Goal: Information Seeking & Learning: Learn about a topic

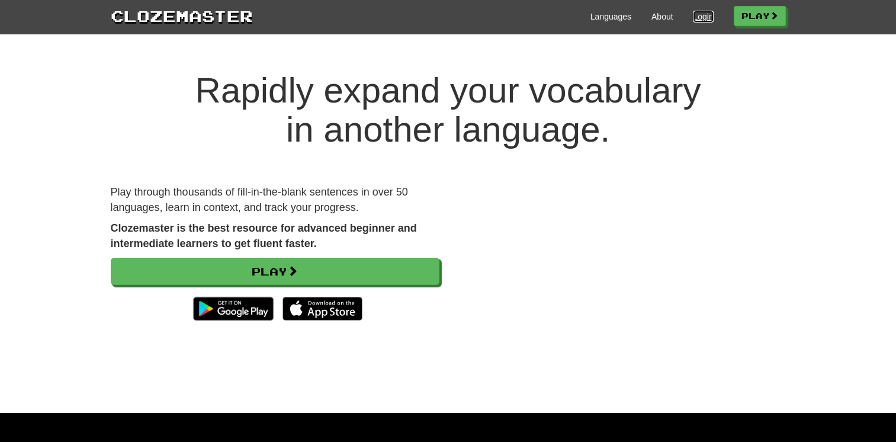
click at [698, 18] on link "Login" at bounding box center [703, 17] width 20 height 12
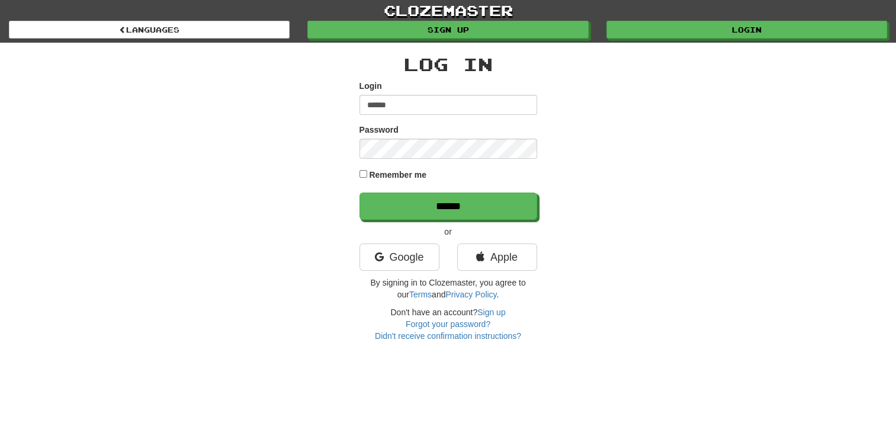
type input "******"
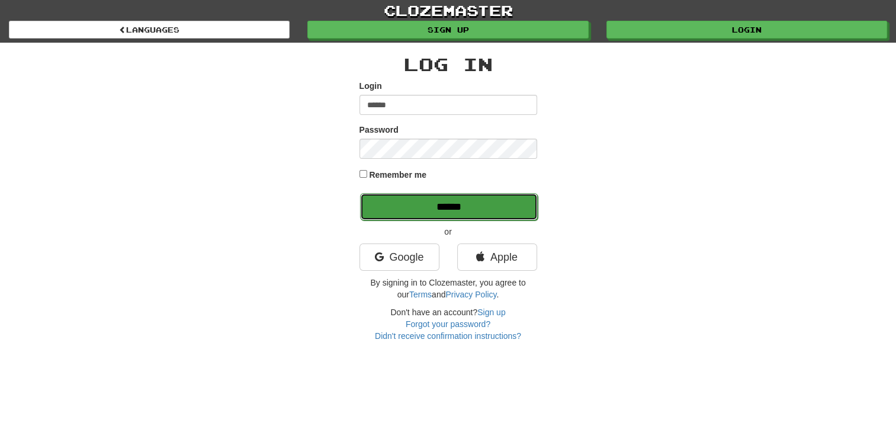
click at [452, 212] on input "******" at bounding box center [449, 206] width 178 height 27
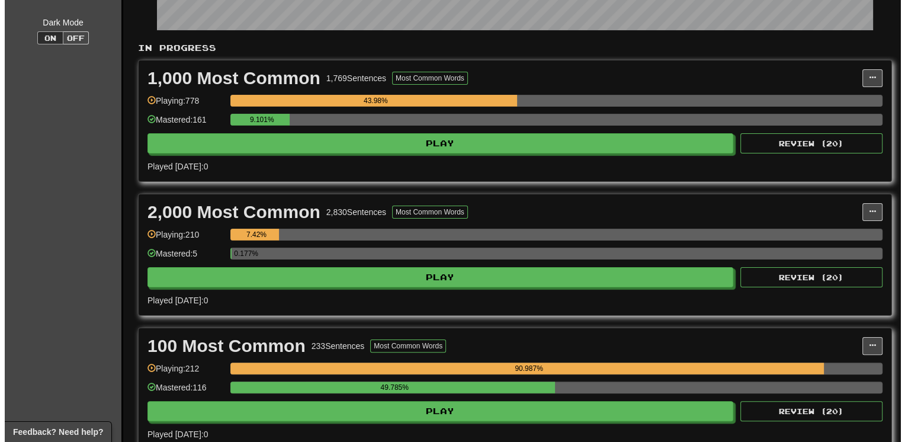
scroll to position [213, 0]
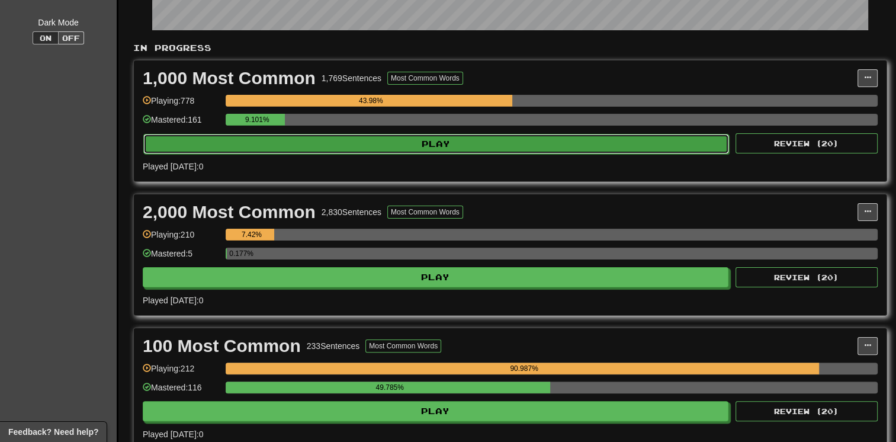
click at [568, 144] on button "Play" at bounding box center [435, 144] width 585 height 20
select select "**"
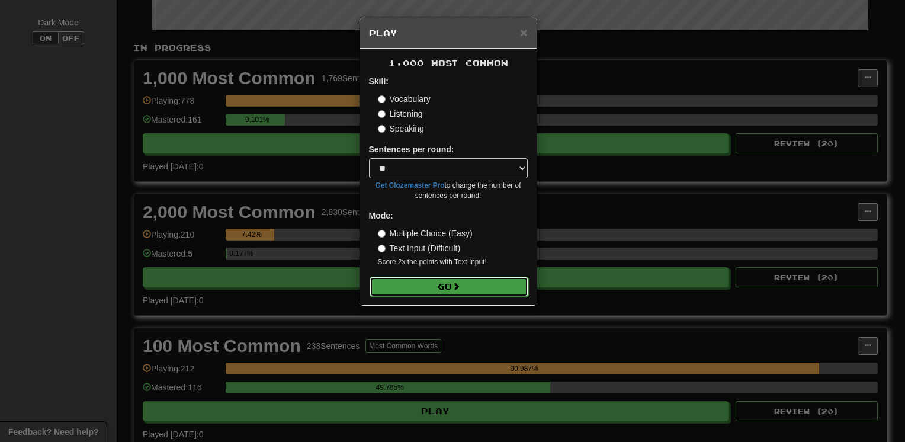
click at [424, 285] on button "Go" at bounding box center [448, 286] width 159 height 20
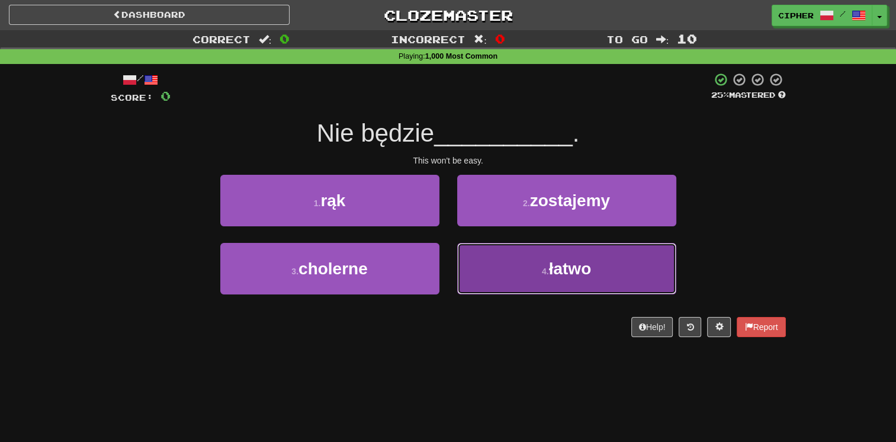
click at [479, 269] on button "4 . łatwo" at bounding box center [566, 269] width 219 height 52
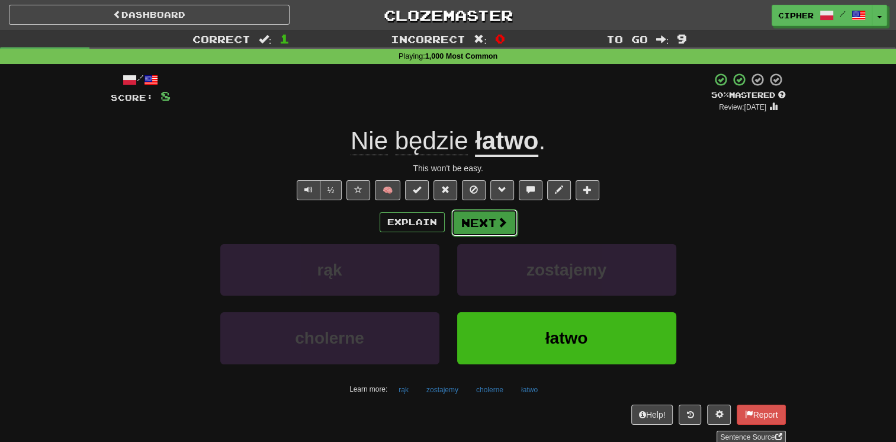
click at [482, 215] on button "Next" at bounding box center [484, 222] width 66 height 27
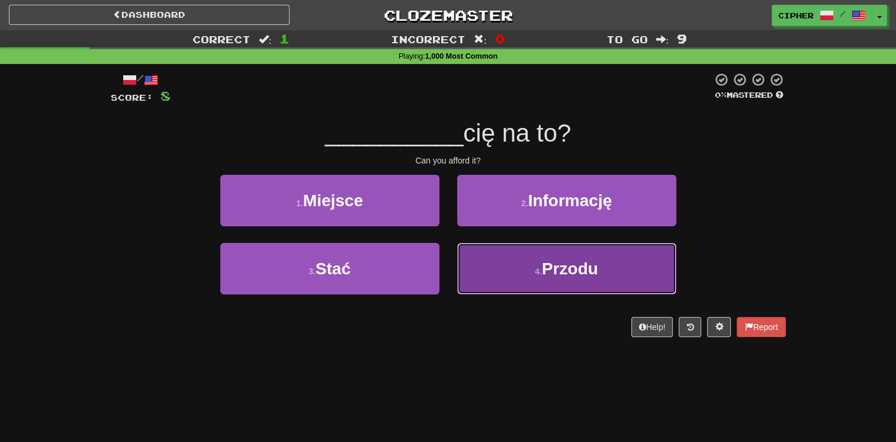
click at [499, 274] on button "4 . Przodu" at bounding box center [566, 269] width 219 height 52
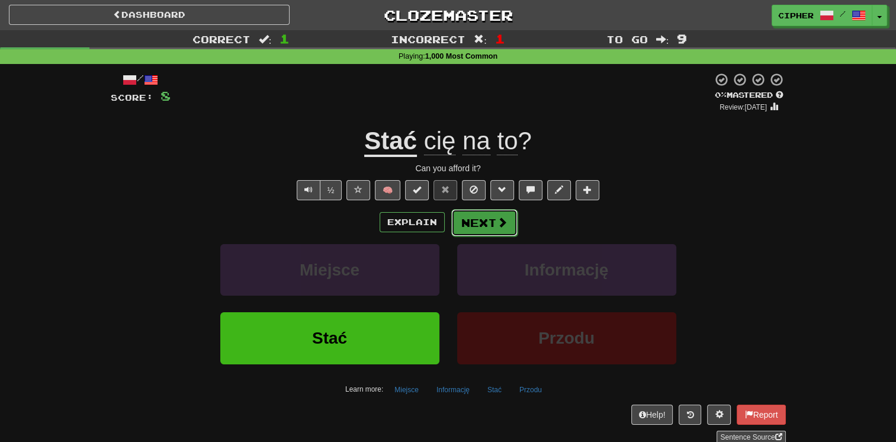
click at [476, 225] on button "Next" at bounding box center [484, 222] width 66 height 27
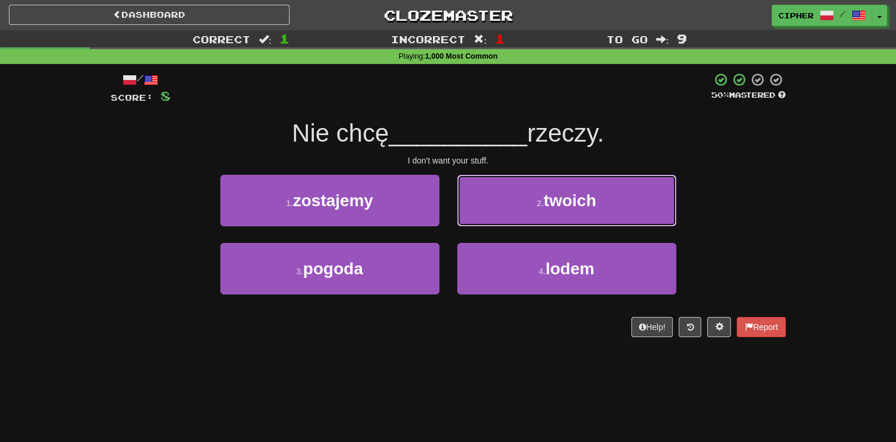
click at [476, 225] on button "2 . twoich" at bounding box center [566, 201] width 219 height 52
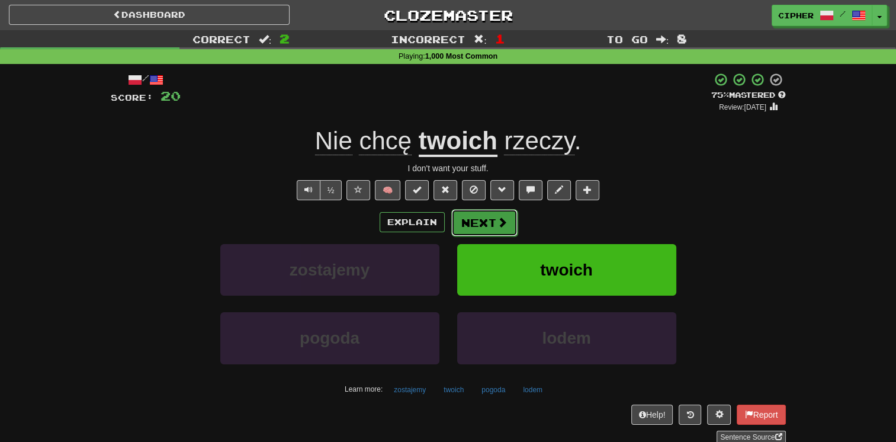
click at [471, 223] on button "Next" at bounding box center [484, 222] width 66 height 27
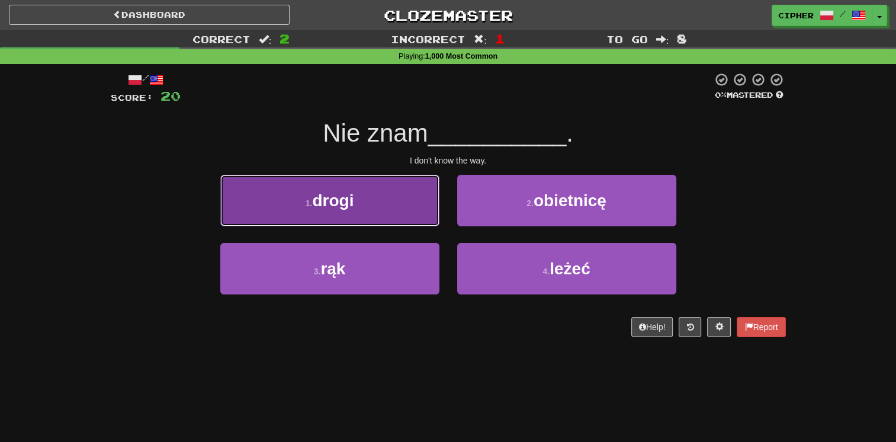
click at [413, 210] on button "1 . drogi" at bounding box center [329, 201] width 219 height 52
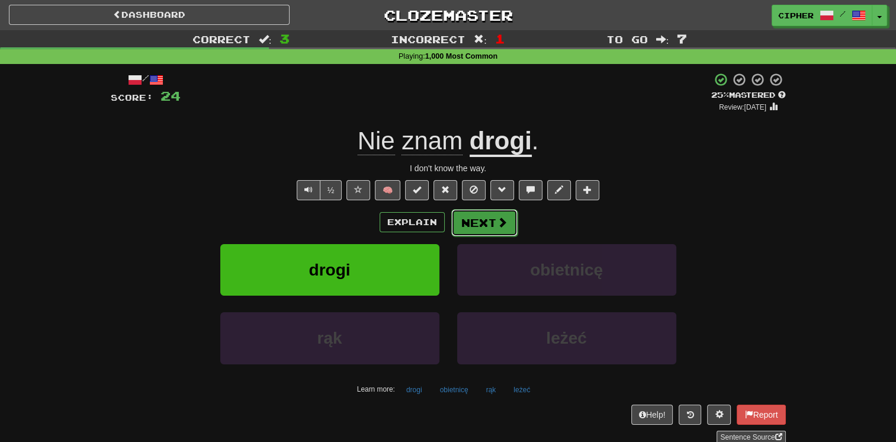
click at [467, 214] on button "Next" at bounding box center [484, 222] width 66 height 27
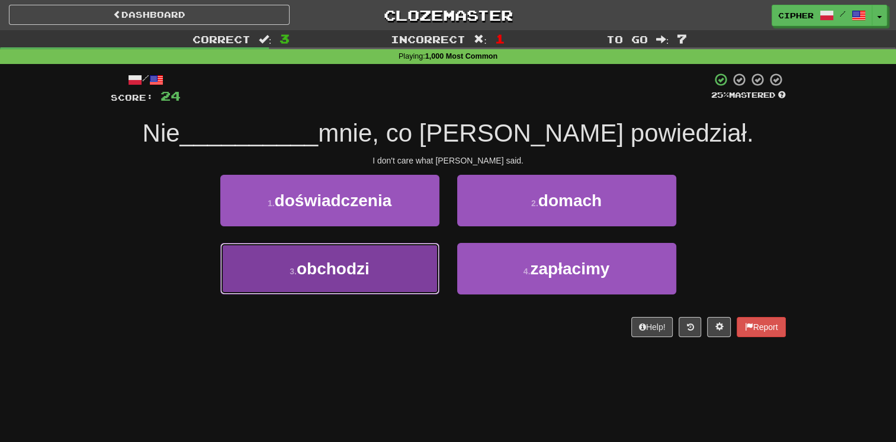
click at [401, 276] on button "3 . obchodzi" at bounding box center [329, 269] width 219 height 52
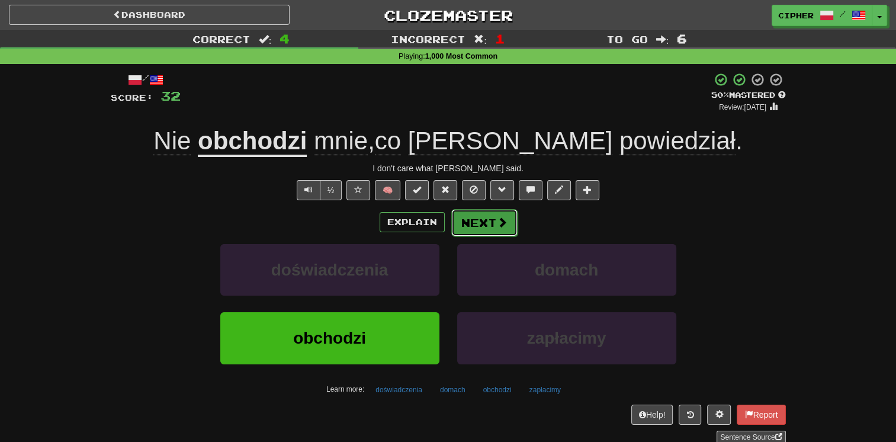
click at [460, 223] on button "Next" at bounding box center [484, 222] width 66 height 27
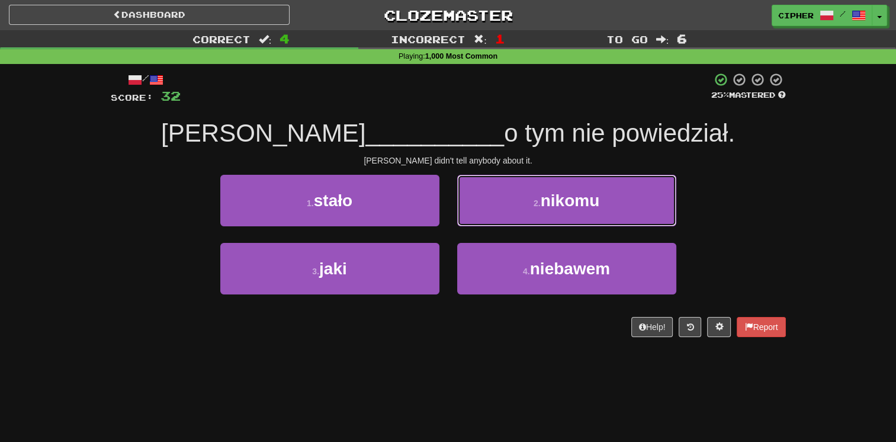
click at [460, 223] on button "2 . nikomu" at bounding box center [566, 201] width 219 height 52
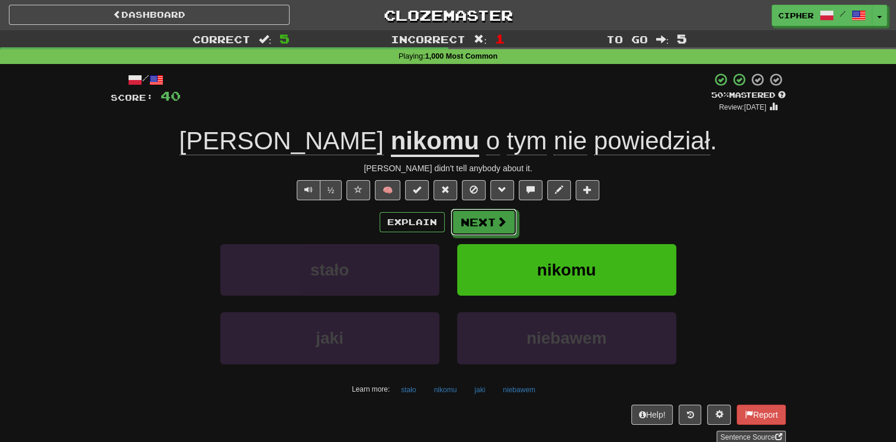
click at [460, 223] on button "Next" at bounding box center [484, 221] width 66 height 27
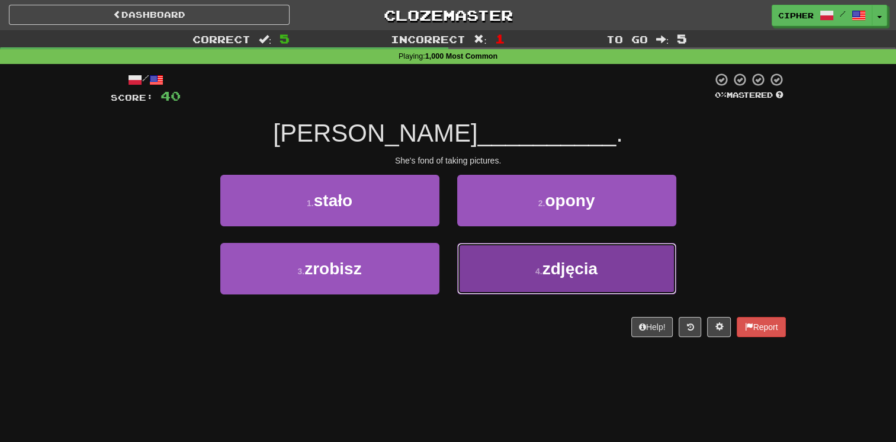
click at [491, 246] on button "4 . zdjęcia" at bounding box center [566, 269] width 219 height 52
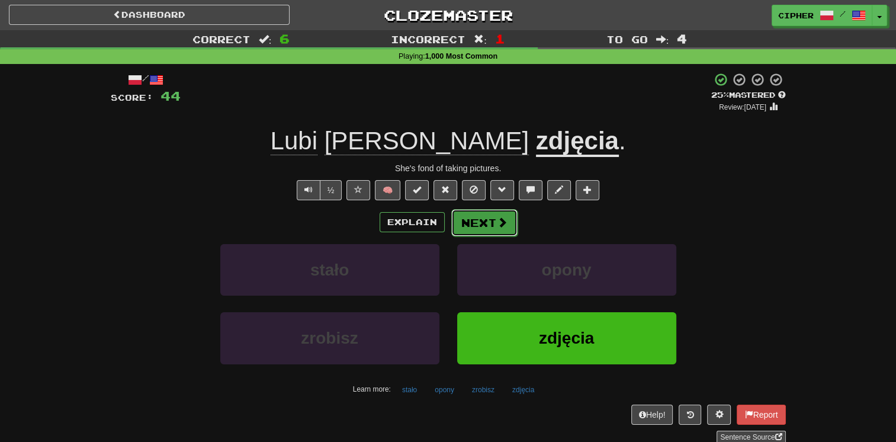
click at [491, 217] on button "Next" at bounding box center [484, 222] width 66 height 27
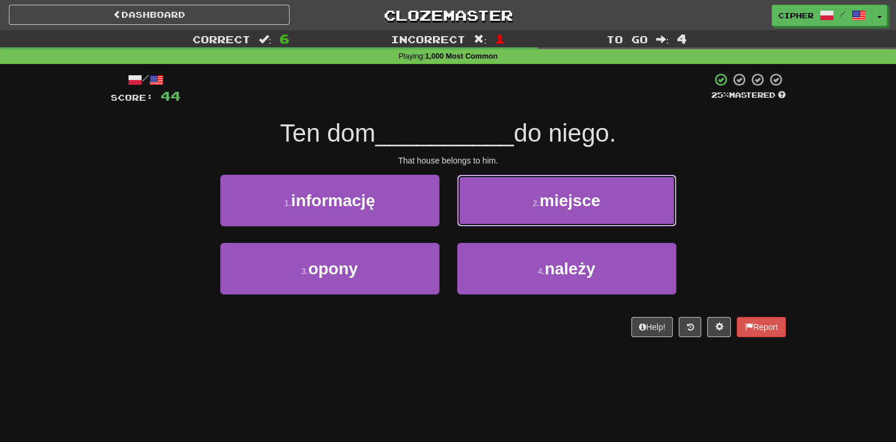
click at [491, 217] on button "2 . miejsce" at bounding box center [566, 201] width 219 height 52
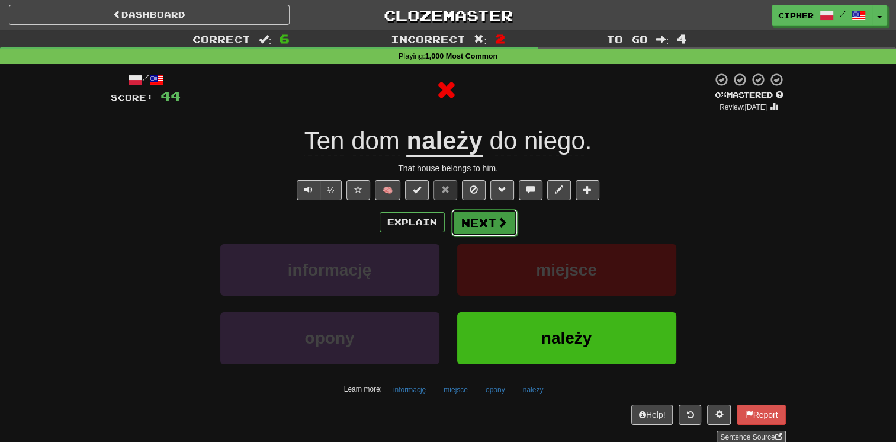
click at [484, 220] on button "Next" at bounding box center [484, 222] width 66 height 27
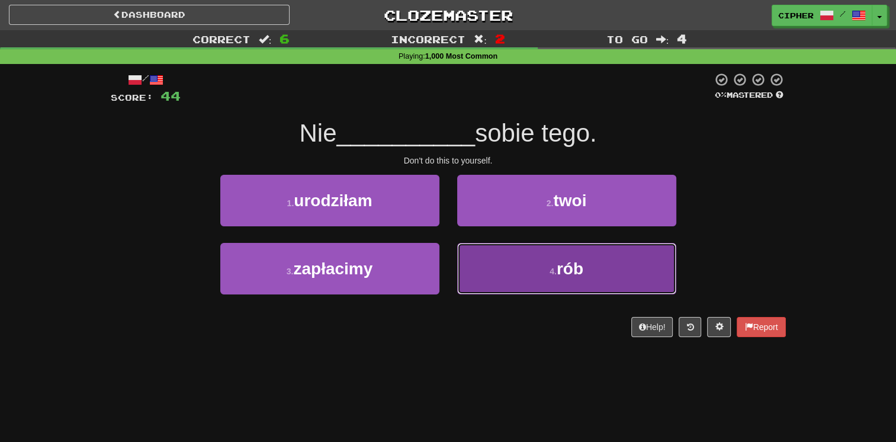
click at [490, 266] on button "4 . rób" at bounding box center [566, 269] width 219 height 52
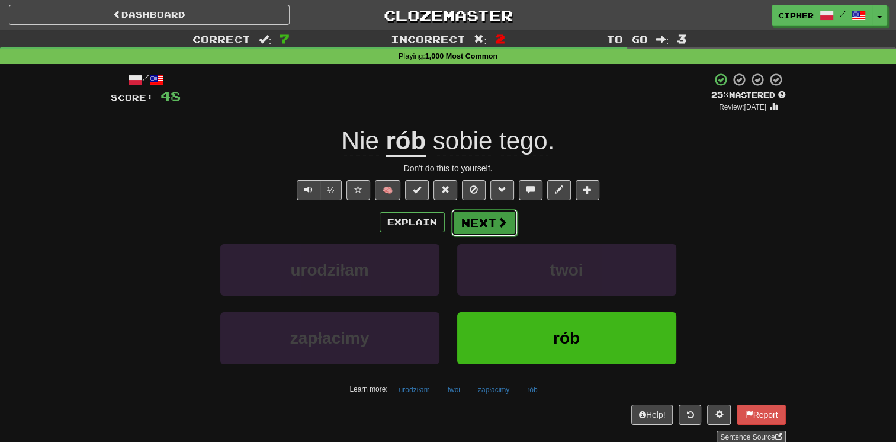
click at [487, 223] on button "Next" at bounding box center [484, 222] width 66 height 27
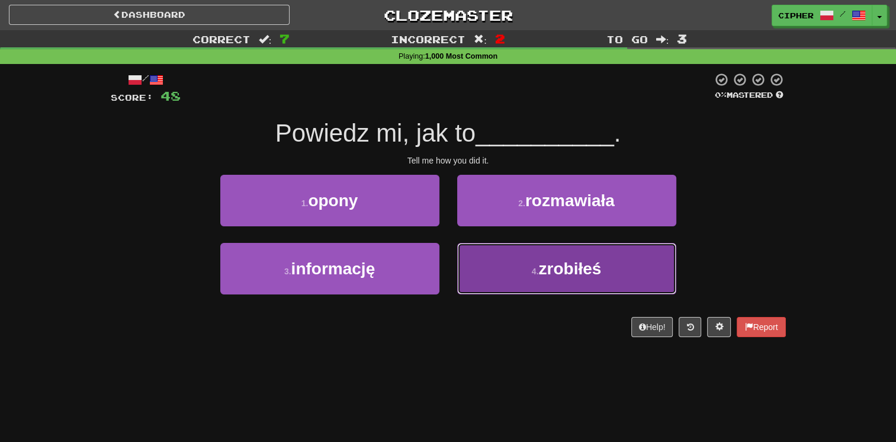
click at [493, 262] on button "4 . zrobiłeś" at bounding box center [566, 269] width 219 height 52
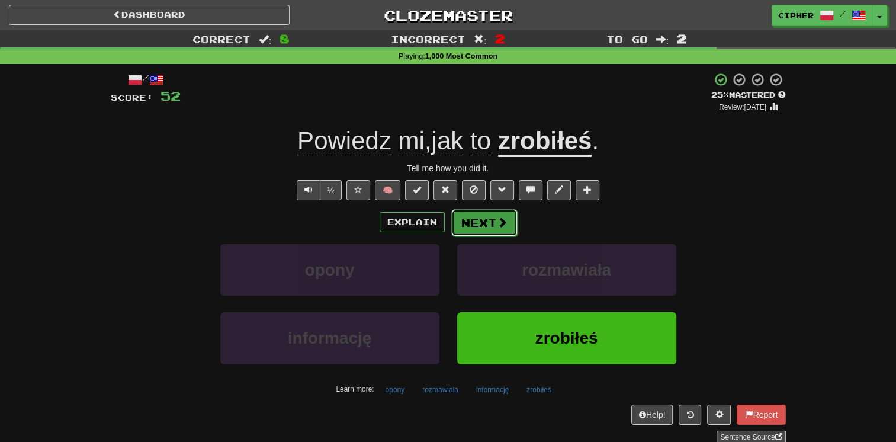
click at [481, 219] on button "Next" at bounding box center [484, 222] width 66 height 27
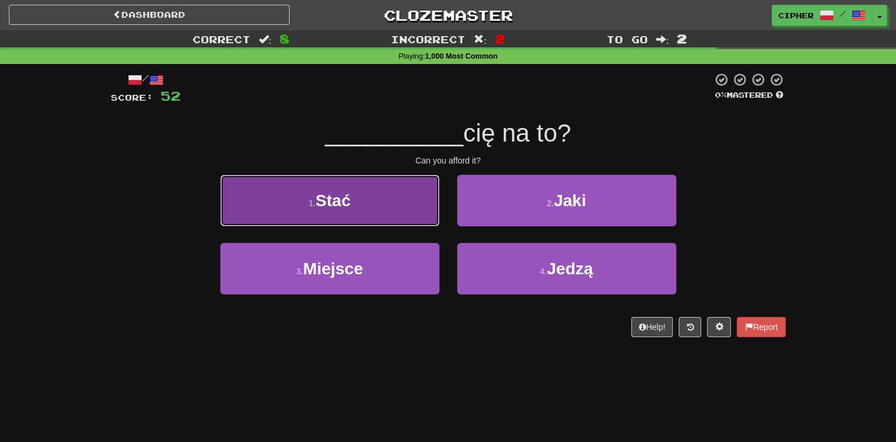
click at [352, 221] on button "1 . Stać" at bounding box center [329, 201] width 219 height 52
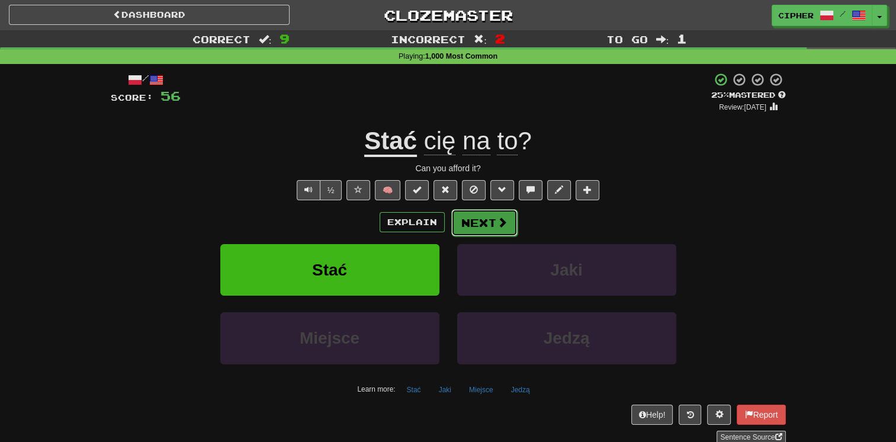
click at [479, 224] on button "Next" at bounding box center [484, 222] width 66 height 27
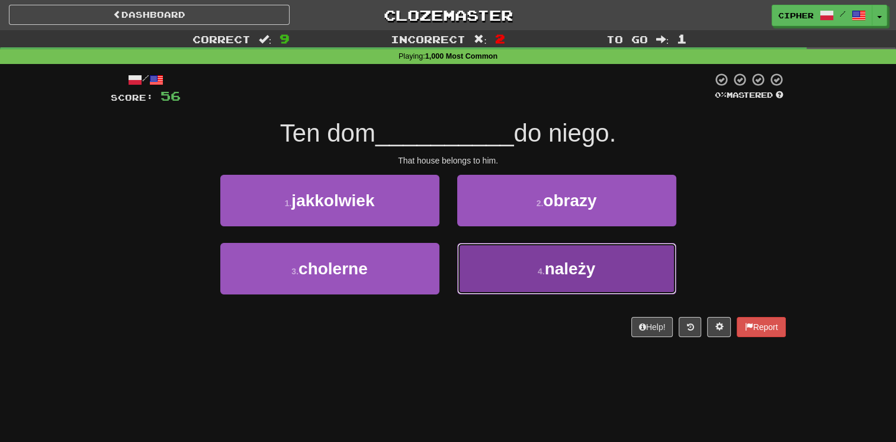
click at [479, 272] on button "4 . należy" at bounding box center [566, 269] width 219 height 52
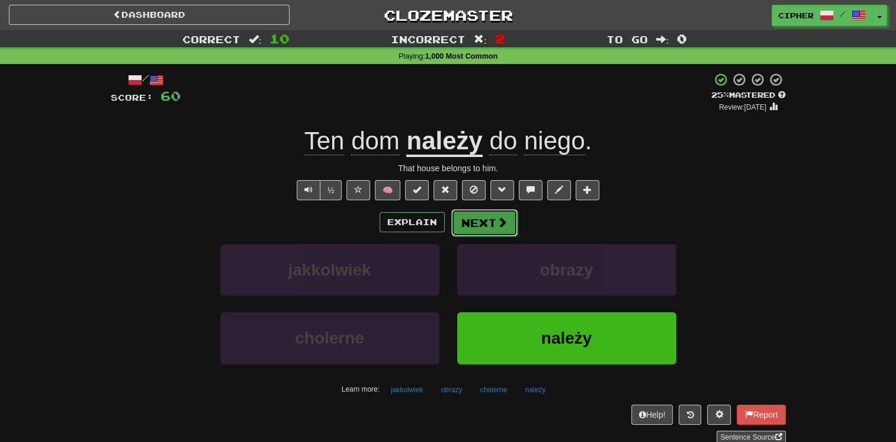
click at [485, 231] on button "Next" at bounding box center [484, 222] width 66 height 27
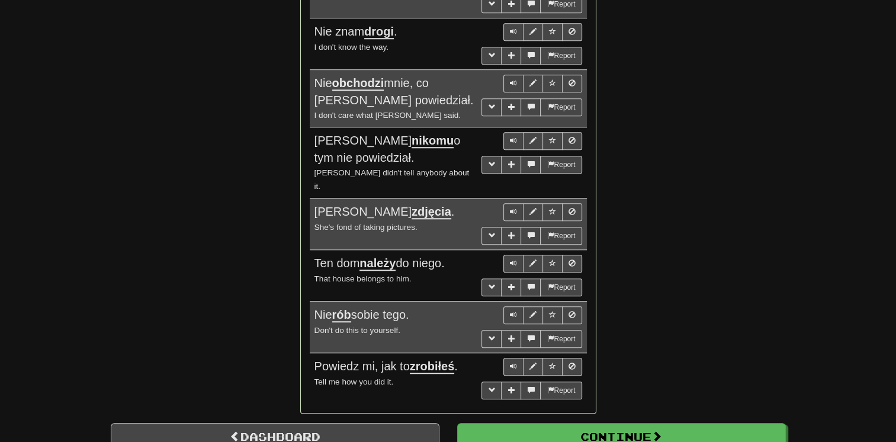
scroll to position [947, 0]
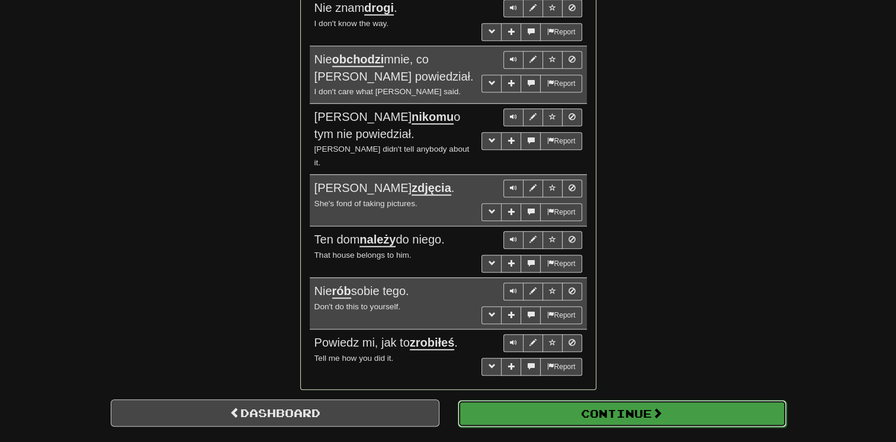
click at [641, 400] on button "Continue" at bounding box center [622, 413] width 329 height 27
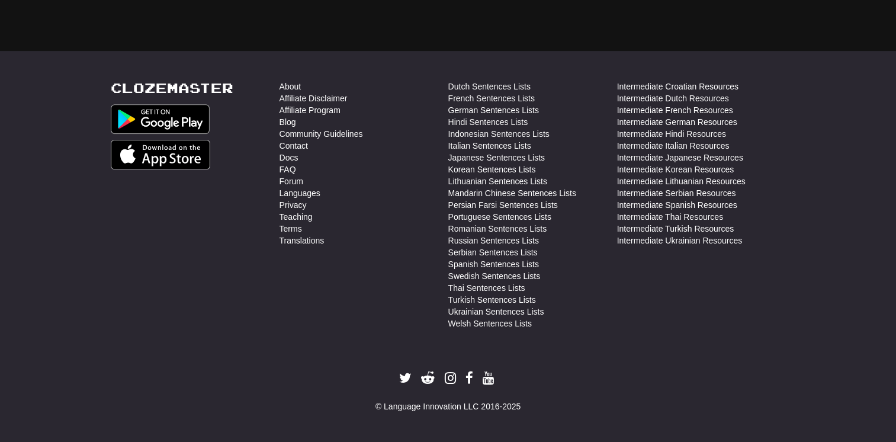
scroll to position [34, 0]
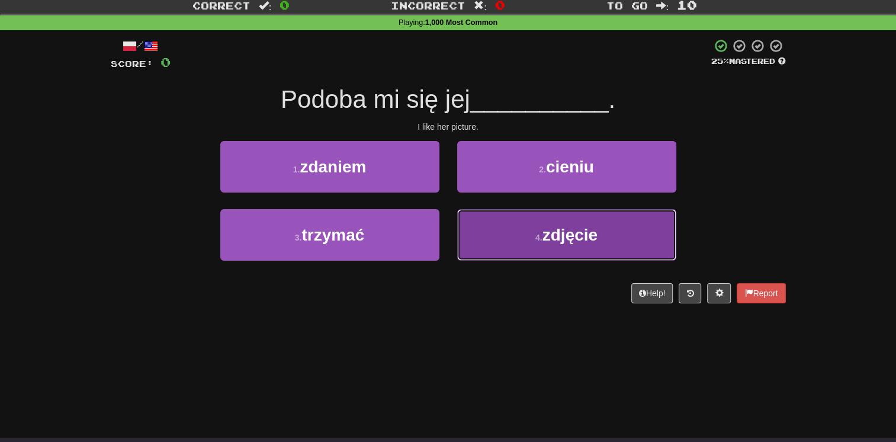
click at [572, 231] on span "zdjęcie" at bounding box center [569, 235] width 55 height 18
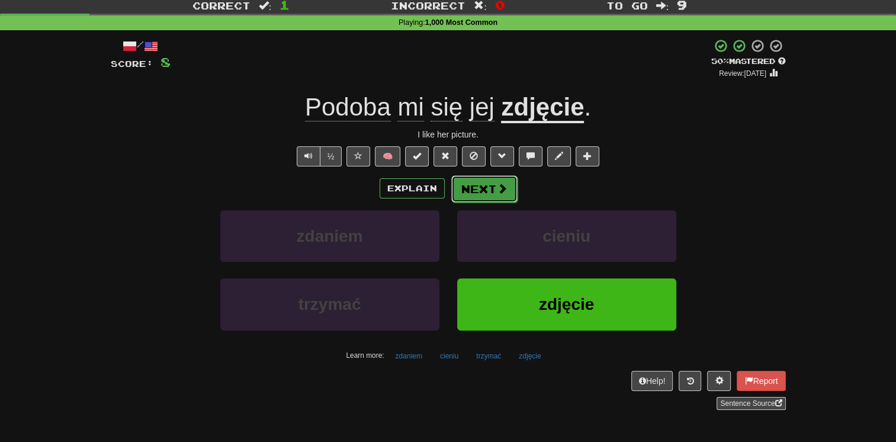
click at [462, 181] on button "Next" at bounding box center [484, 188] width 66 height 27
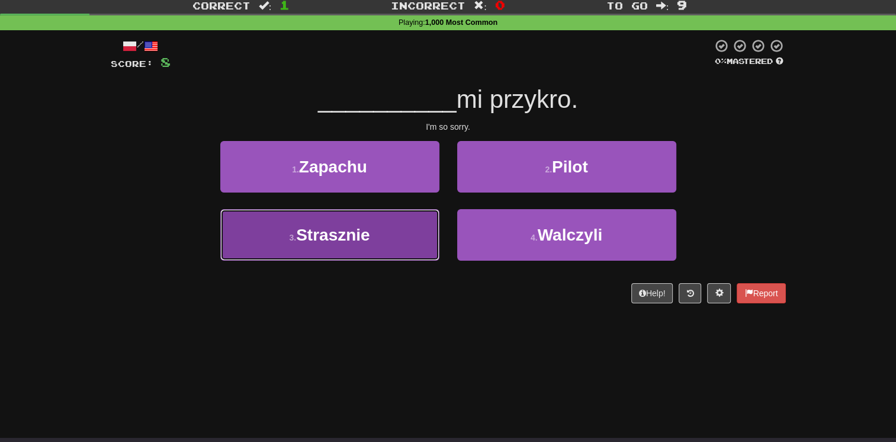
click at [416, 218] on button "3 . Strasznie" at bounding box center [329, 235] width 219 height 52
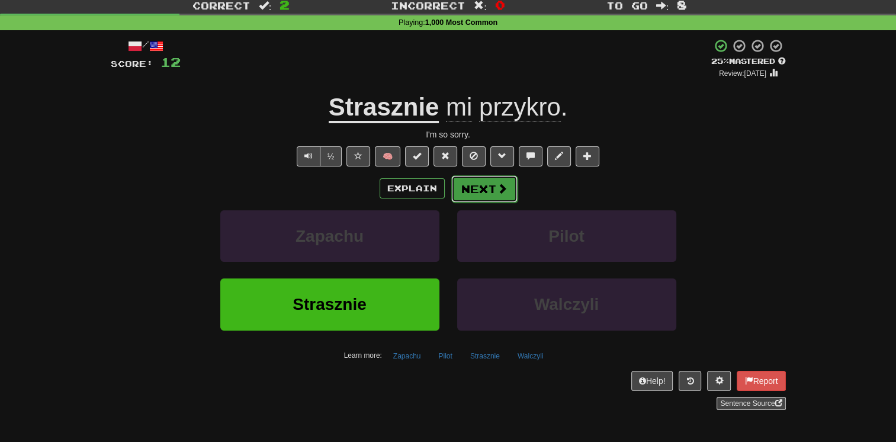
click at [497, 184] on span at bounding box center [502, 188] width 11 height 11
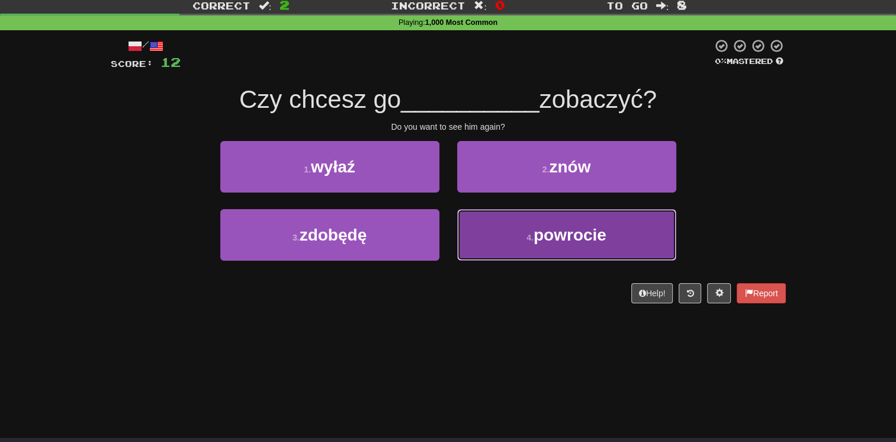
click at [499, 233] on button "4 . powrocie" at bounding box center [566, 235] width 219 height 52
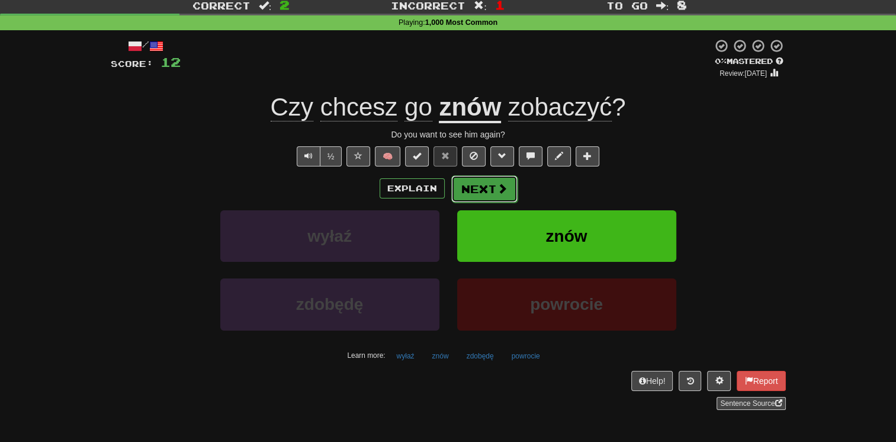
click at [487, 188] on button "Next" at bounding box center [484, 188] width 66 height 27
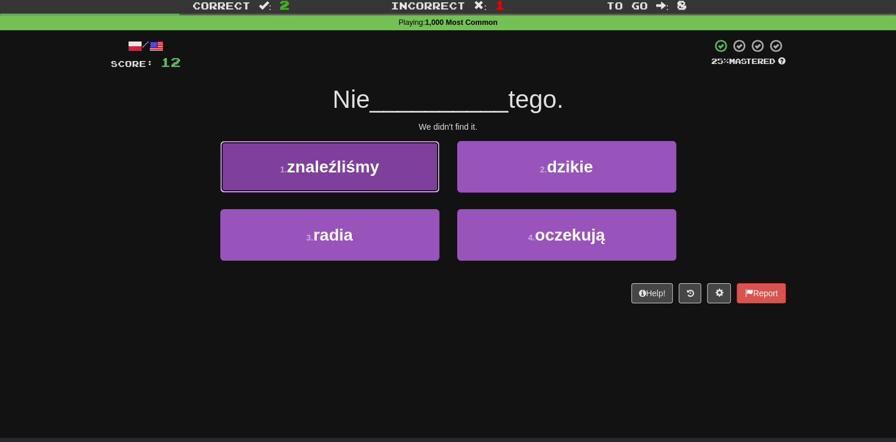
click at [429, 188] on button "1 . znaleźliśmy" at bounding box center [329, 167] width 219 height 52
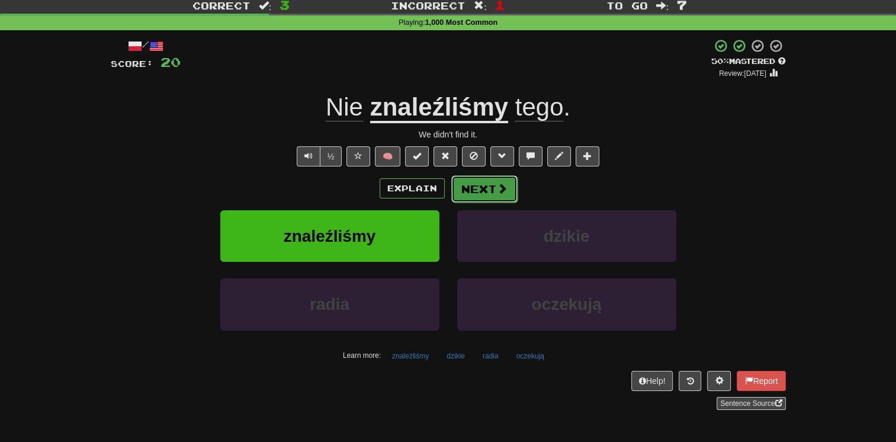
click at [502, 183] on span at bounding box center [502, 188] width 11 height 11
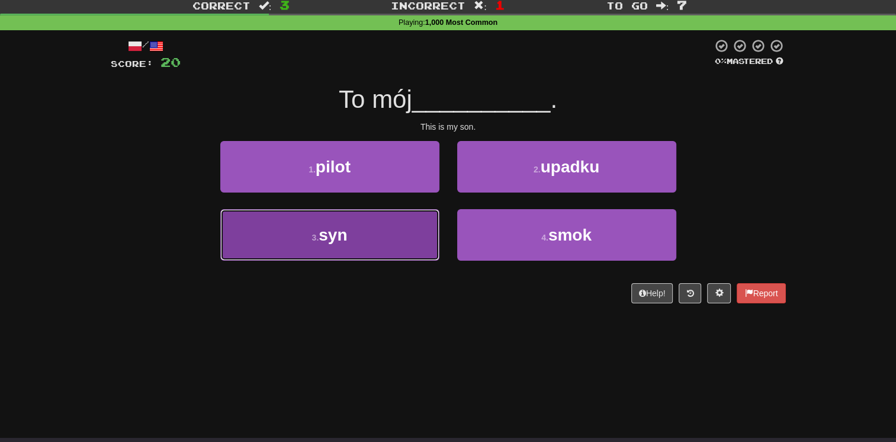
click at [413, 223] on button "3 . syn" at bounding box center [329, 235] width 219 height 52
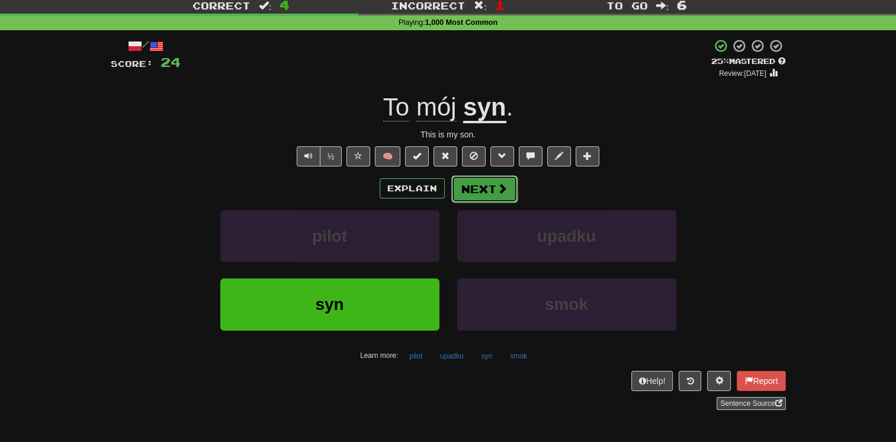
click at [472, 186] on button "Next" at bounding box center [484, 188] width 66 height 27
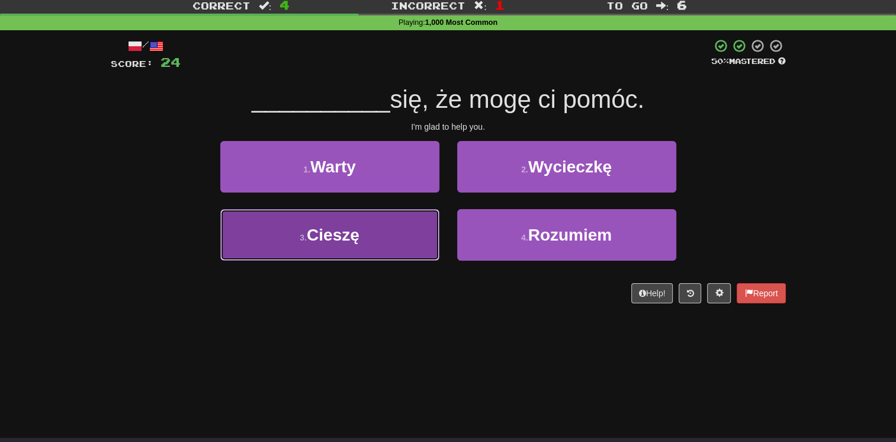
click at [408, 218] on button "3 . Cieszę" at bounding box center [329, 235] width 219 height 52
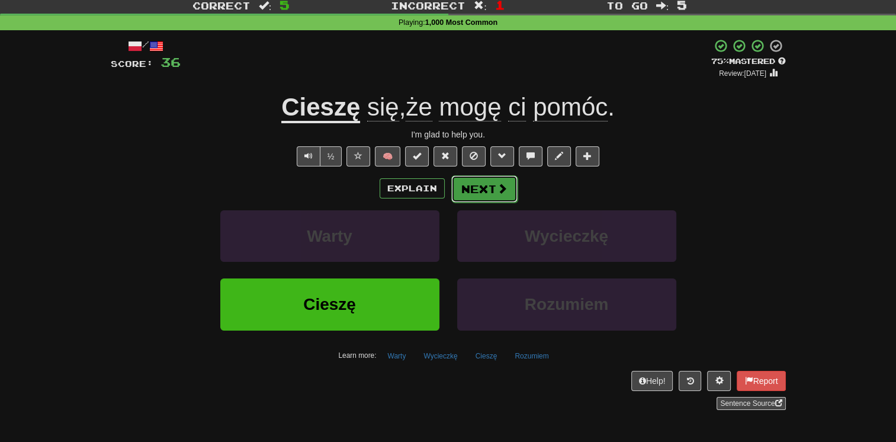
click at [470, 181] on button "Next" at bounding box center [484, 188] width 66 height 27
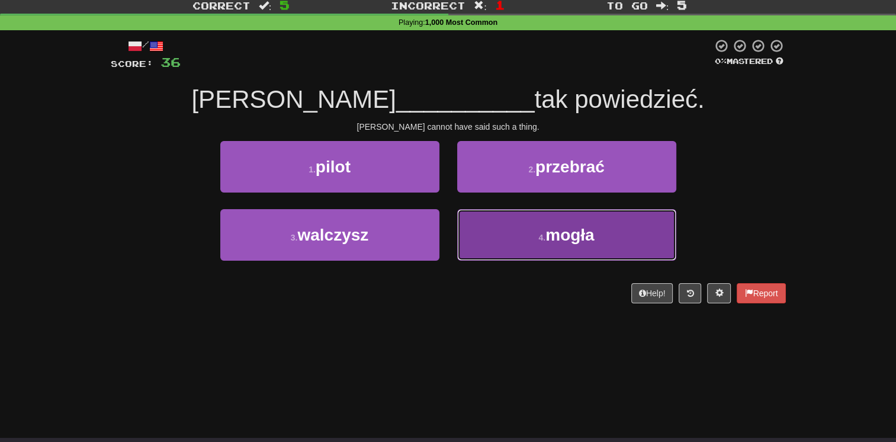
click at [478, 250] on button "4 . mogła" at bounding box center [566, 235] width 219 height 52
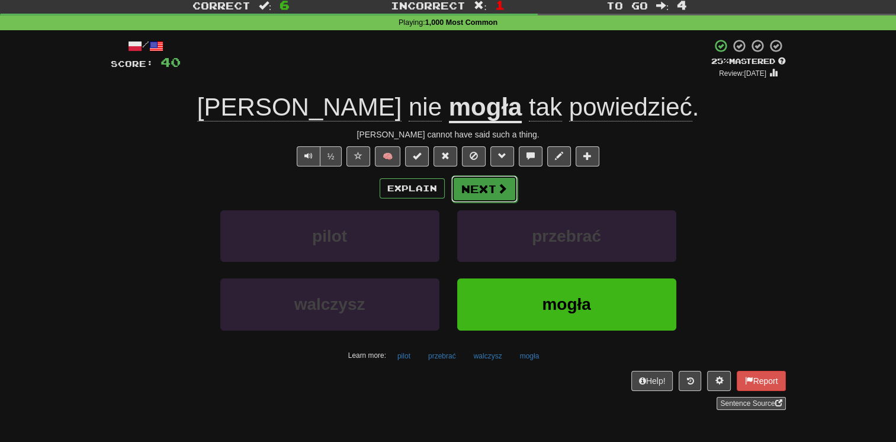
click at [464, 185] on button "Next" at bounding box center [484, 188] width 66 height 27
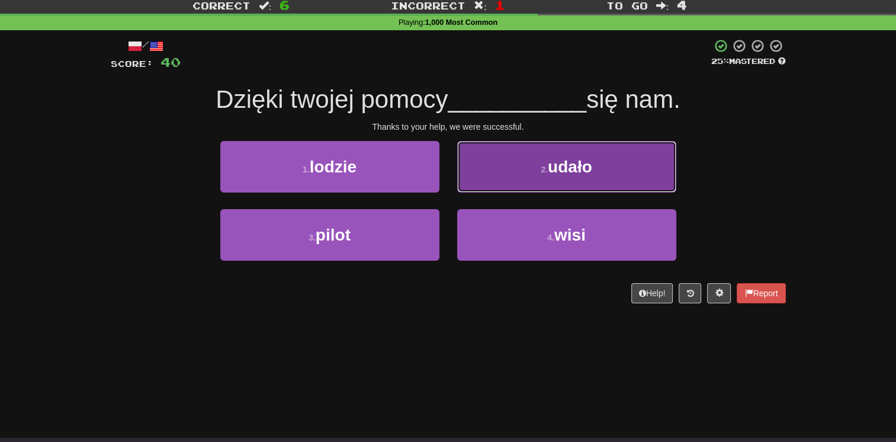
click at [487, 187] on button "2 . udało" at bounding box center [566, 167] width 219 height 52
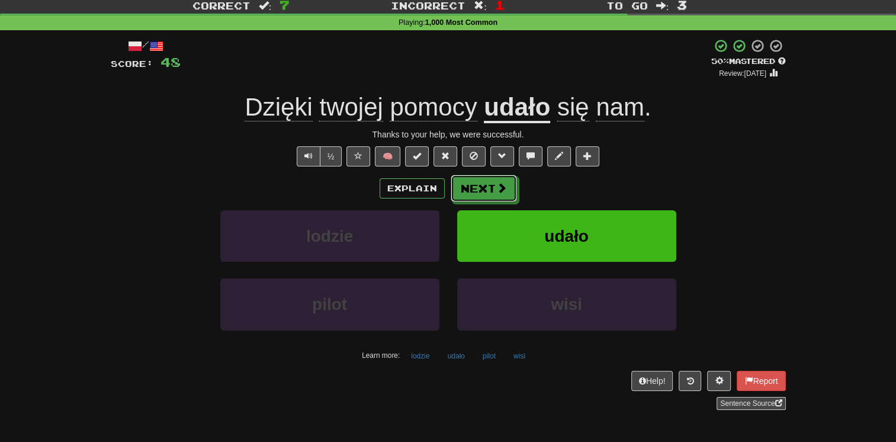
click at [487, 187] on button "Next" at bounding box center [484, 188] width 66 height 27
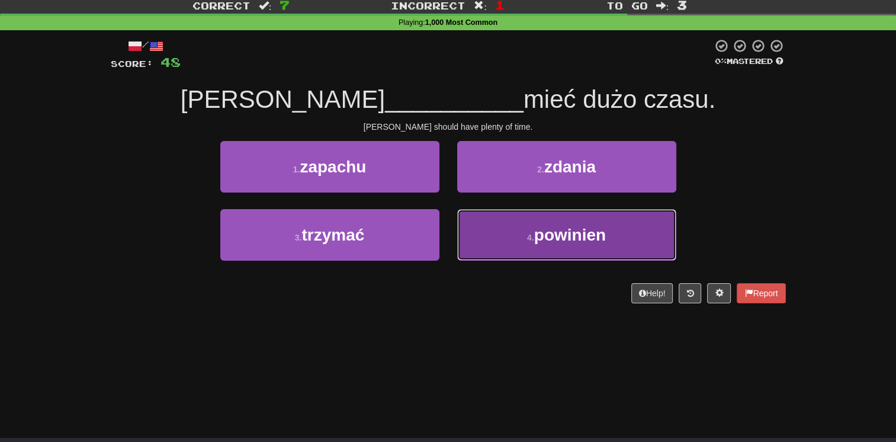
click at [495, 230] on button "4 . powinien" at bounding box center [566, 235] width 219 height 52
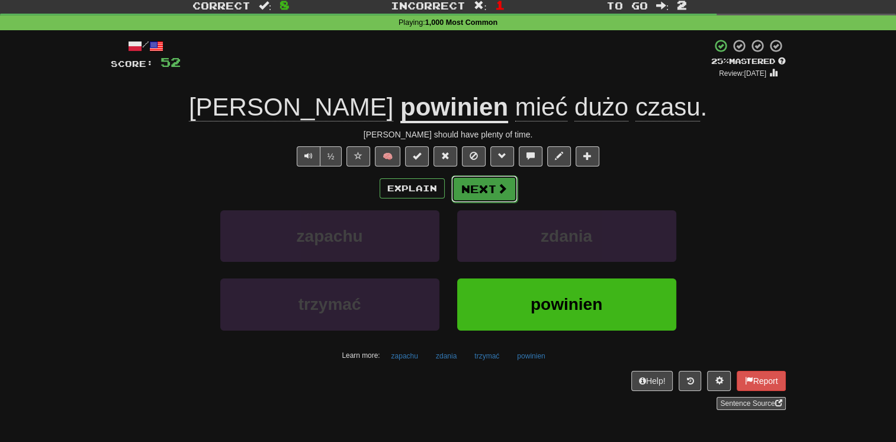
click at [471, 189] on button "Next" at bounding box center [484, 188] width 66 height 27
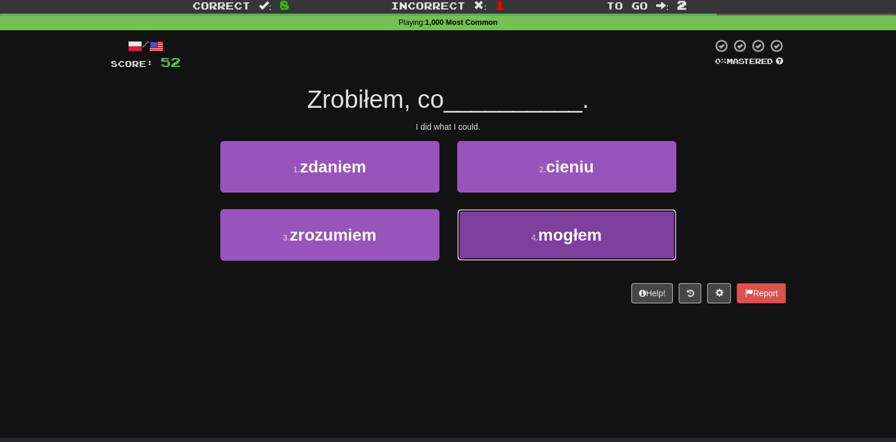
click at [474, 231] on button "4 . mogłem" at bounding box center [566, 235] width 219 height 52
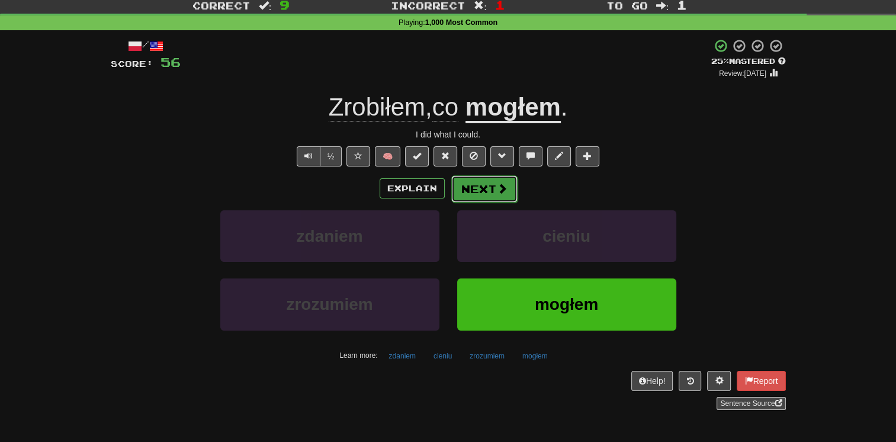
click at [464, 184] on button "Next" at bounding box center [484, 188] width 66 height 27
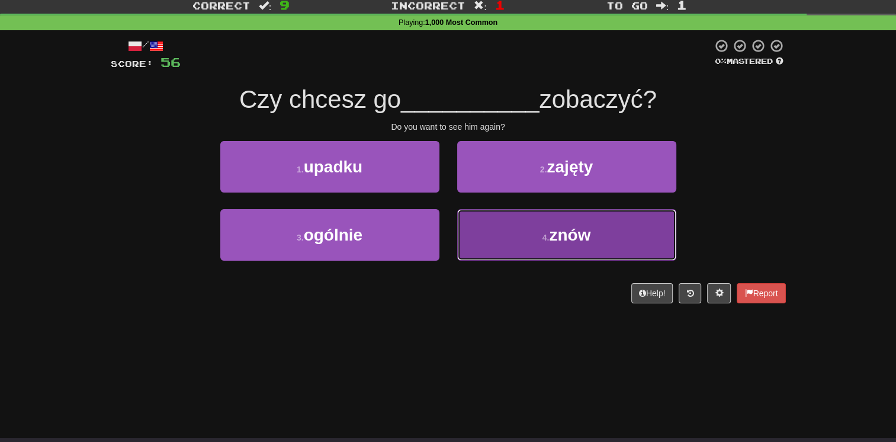
click at [464, 233] on button "4 . znów" at bounding box center [566, 235] width 219 height 52
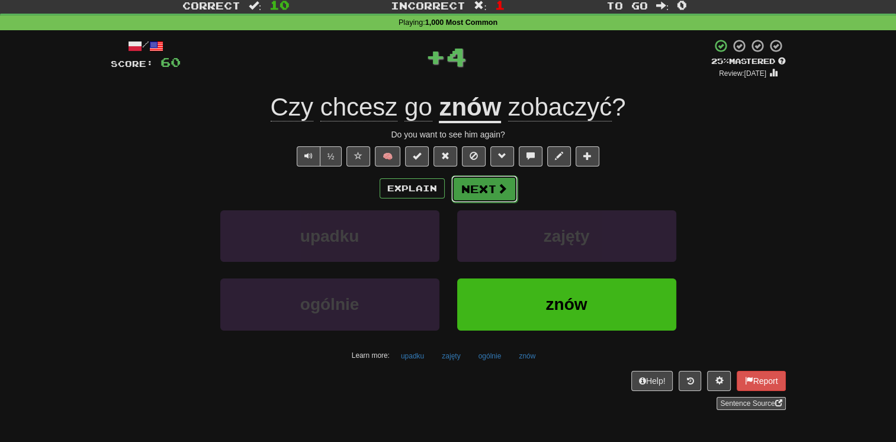
click at [469, 195] on button "Next" at bounding box center [484, 188] width 66 height 27
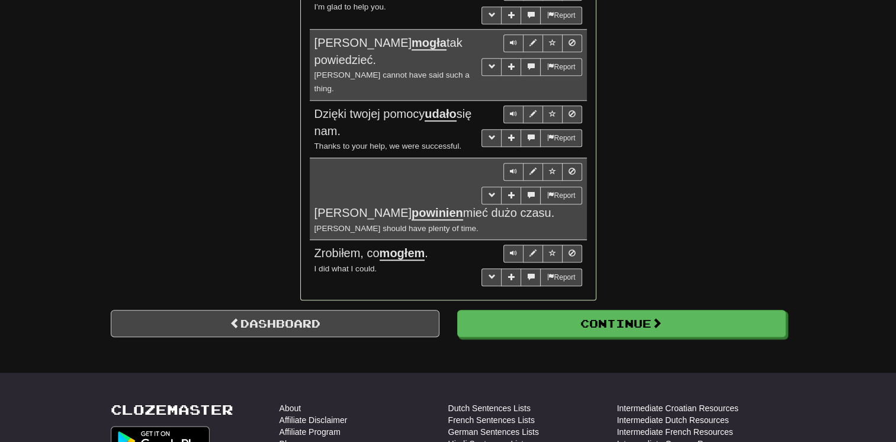
scroll to position [1076, 0]
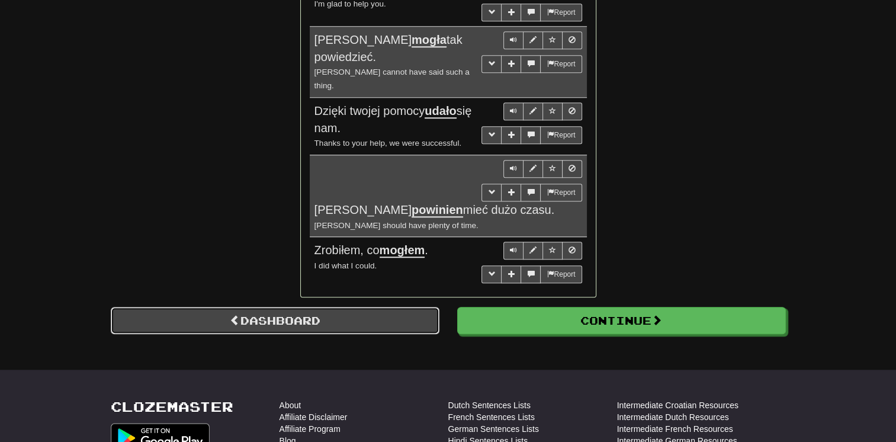
click at [385, 307] on link "Dashboard" at bounding box center [275, 320] width 329 height 27
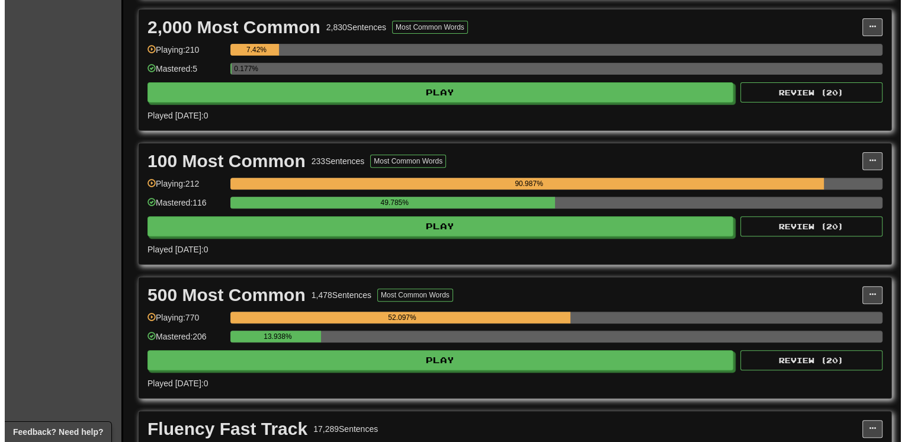
scroll to position [403, 0]
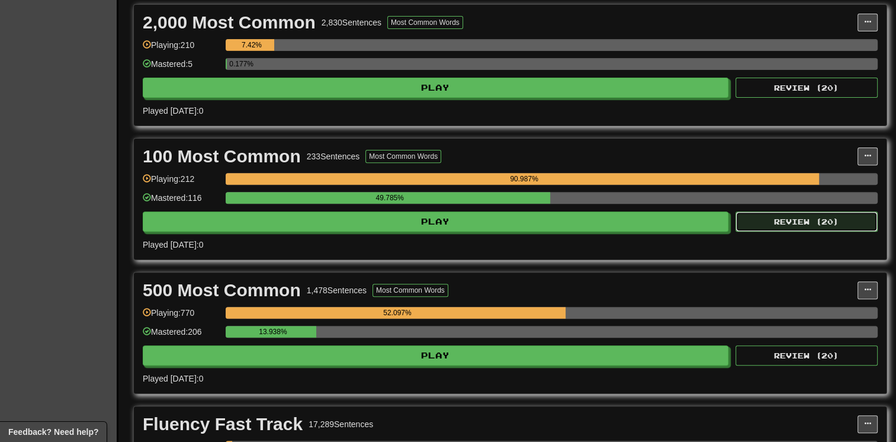
click at [799, 221] on button "Review ( 20 )" at bounding box center [806, 221] width 142 height 20
select select "**"
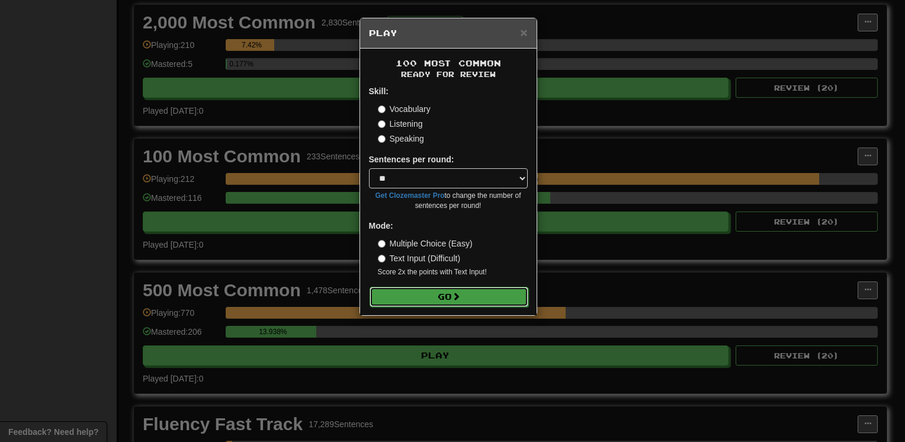
click at [478, 300] on button "Go" at bounding box center [448, 297] width 159 height 20
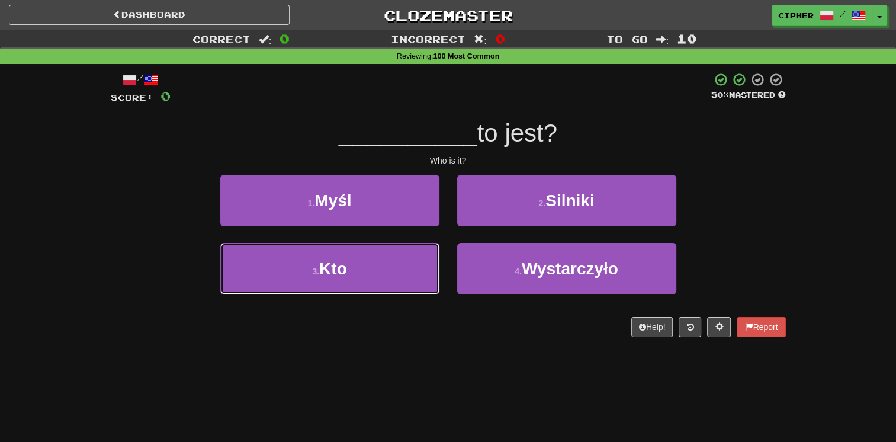
click at [344, 281] on button "3 . Kto" at bounding box center [329, 269] width 219 height 52
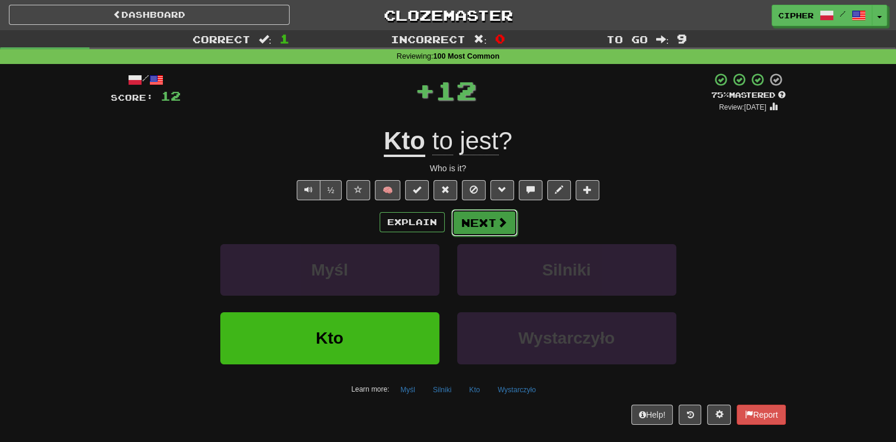
click at [482, 224] on button "Next" at bounding box center [484, 222] width 66 height 27
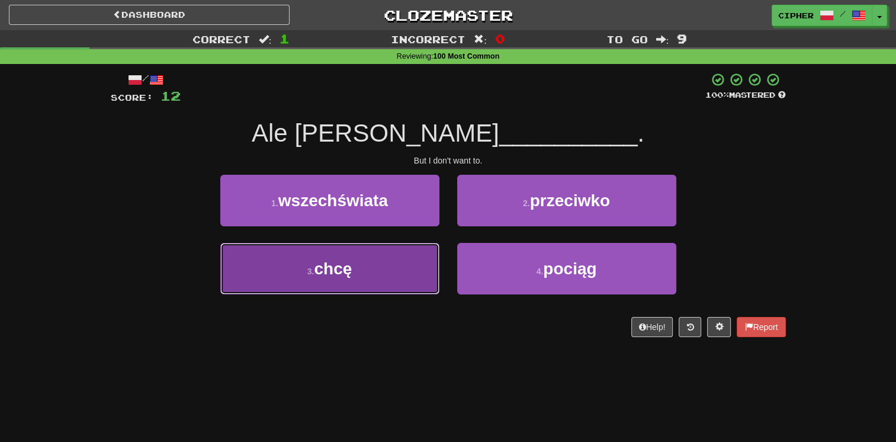
click at [411, 260] on button "3 . chcę" at bounding box center [329, 269] width 219 height 52
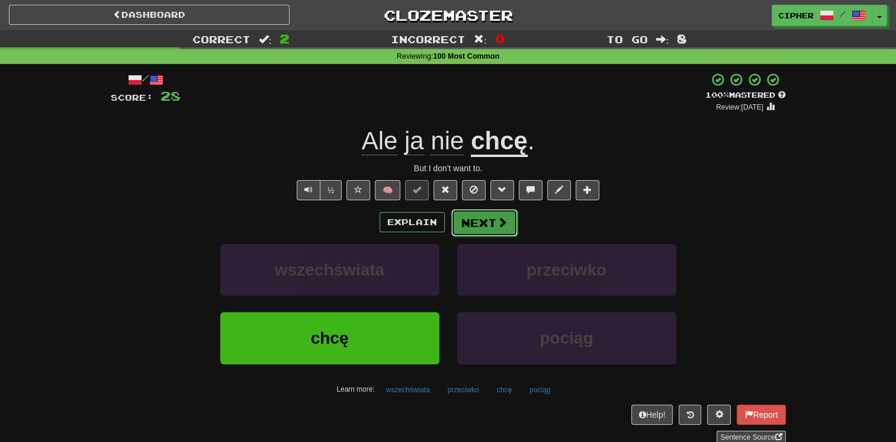
click at [497, 217] on span at bounding box center [502, 222] width 11 height 11
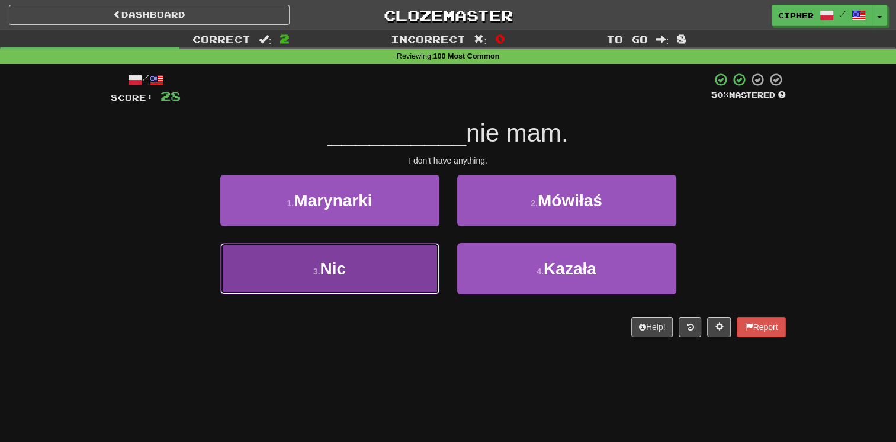
click at [400, 265] on button "3 . Nic" at bounding box center [329, 269] width 219 height 52
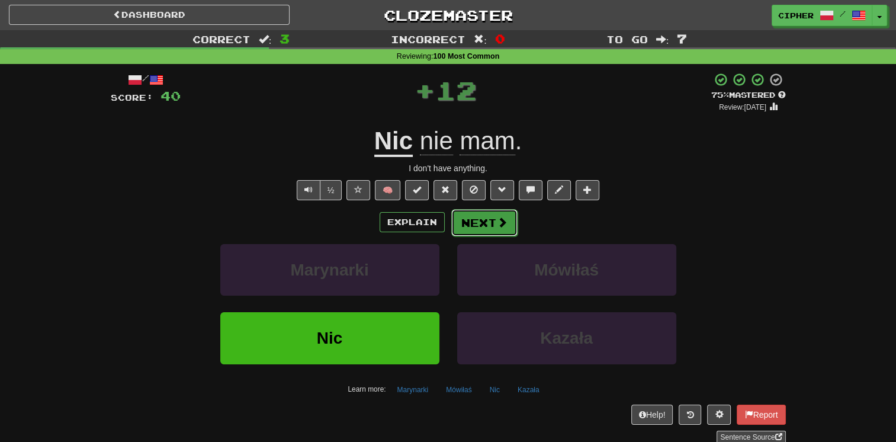
click at [484, 211] on button "Next" at bounding box center [484, 222] width 66 height 27
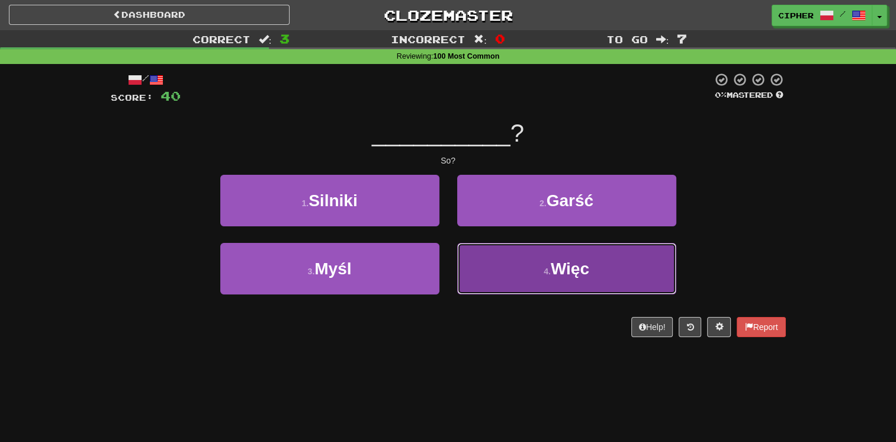
click at [481, 259] on button "4 . Więc" at bounding box center [566, 269] width 219 height 52
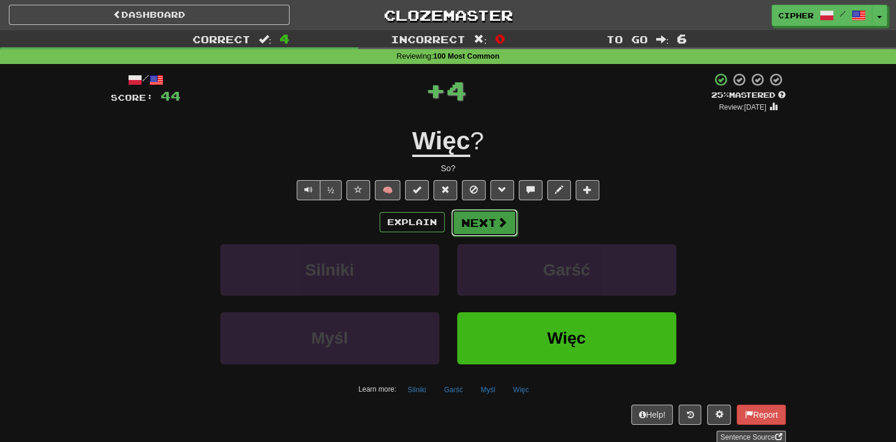
click at [469, 226] on button "Next" at bounding box center [484, 222] width 66 height 27
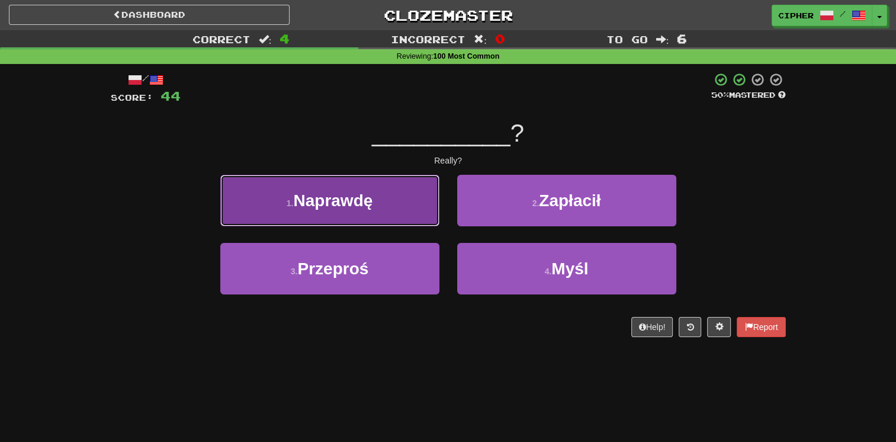
click at [421, 214] on button "1 . Naprawdę" at bounding box center [329, 201] width 219 height 52
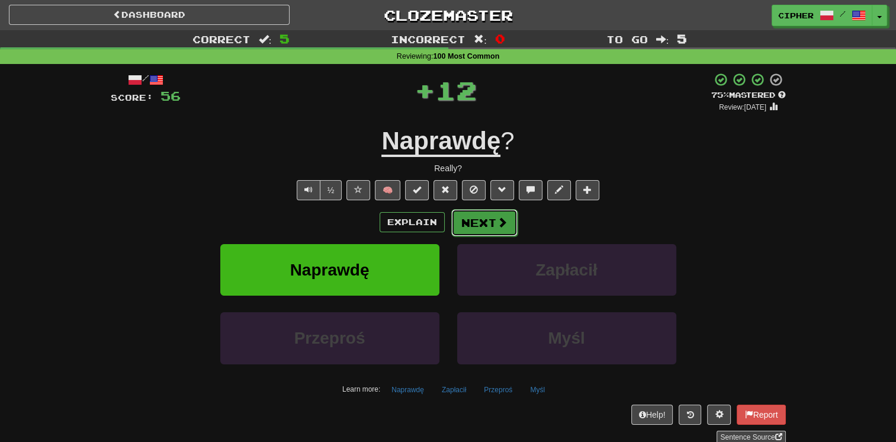
click at [471, 222] on button "Next" at bounding box center [484, 222] width 66 height 27
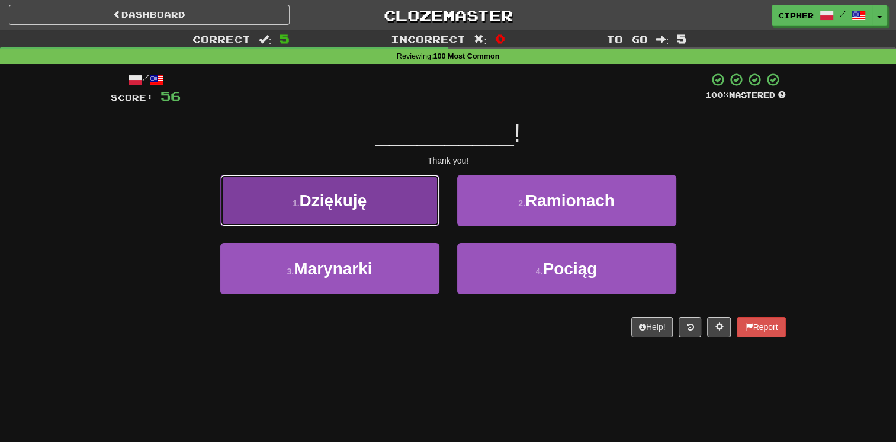
click at [408, 215] on button "1 . Dziękuję" at bounding box center [329, 201] width 219 height 52
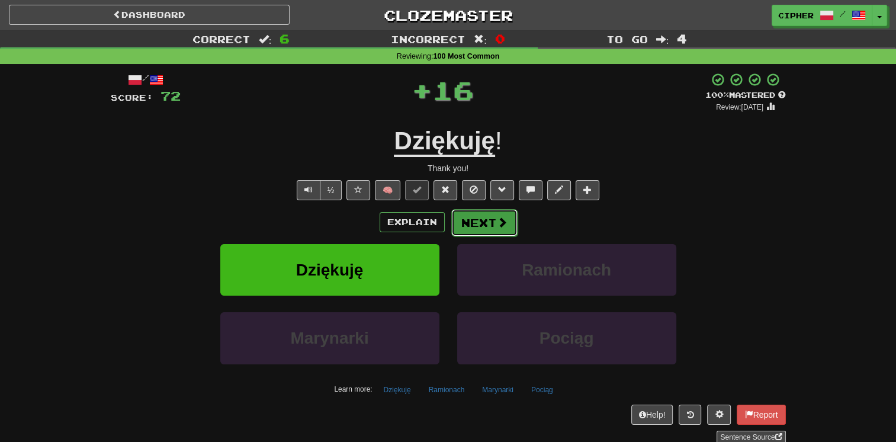
click at [476, 223] on button "Next" at bounding box center [484, 222] width 66 height 27
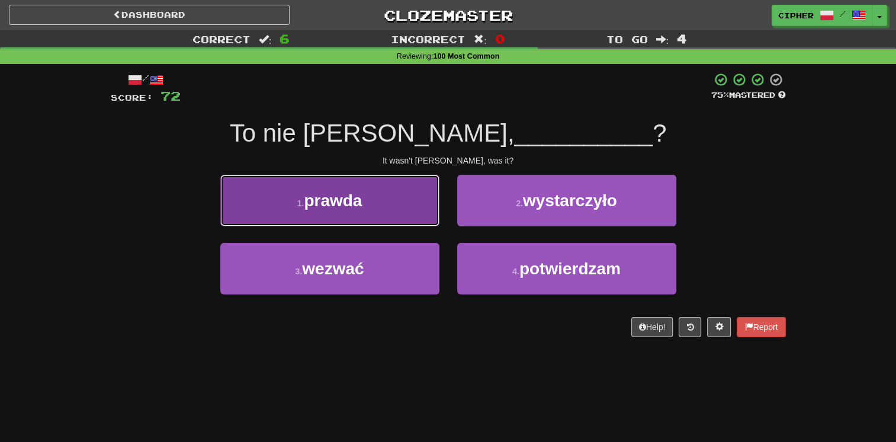
click at [386, 219] on button "1 . prawda" at bounding box center [329, 201] width 219 height 52
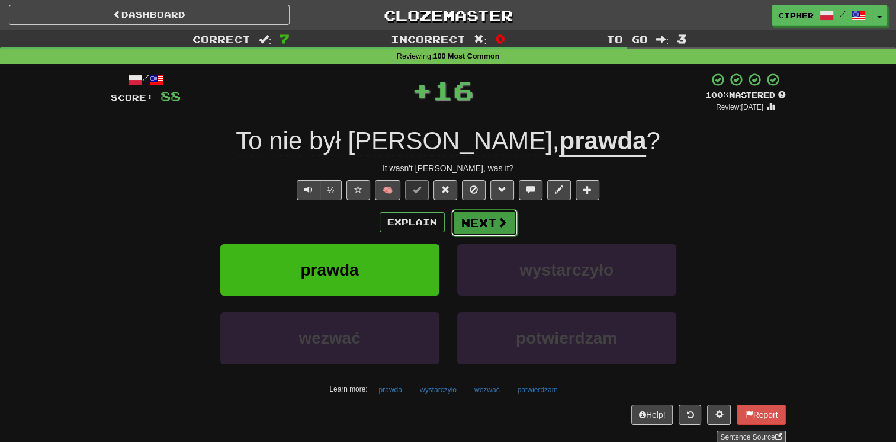
click at [477, 226] on button "Next" at bounding box center [484, 222] width 66 height 27
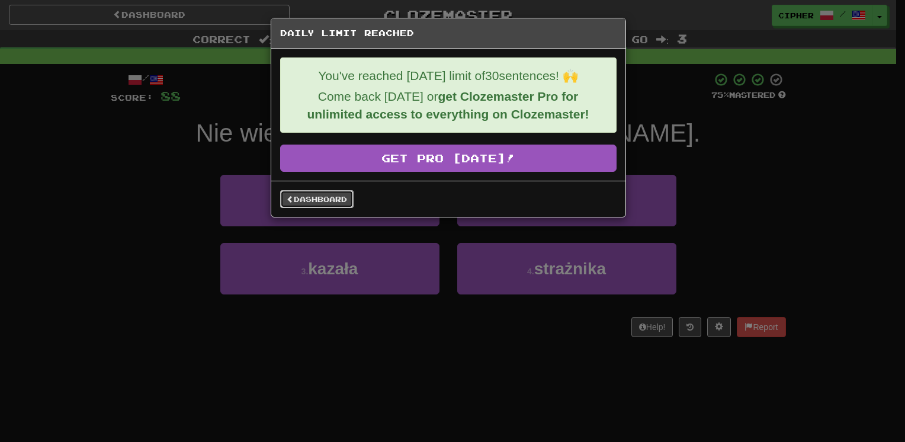
click at [294, 202] on link "Dashboard" at bounding box center [316, 199] width 73 height 18
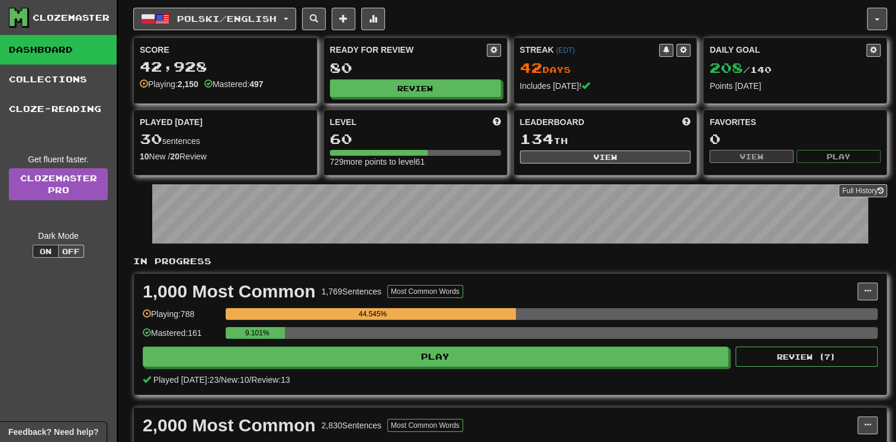
click at [256, 15] on span "Polski / English" at bounding box center [226, 19] width 99 height 10
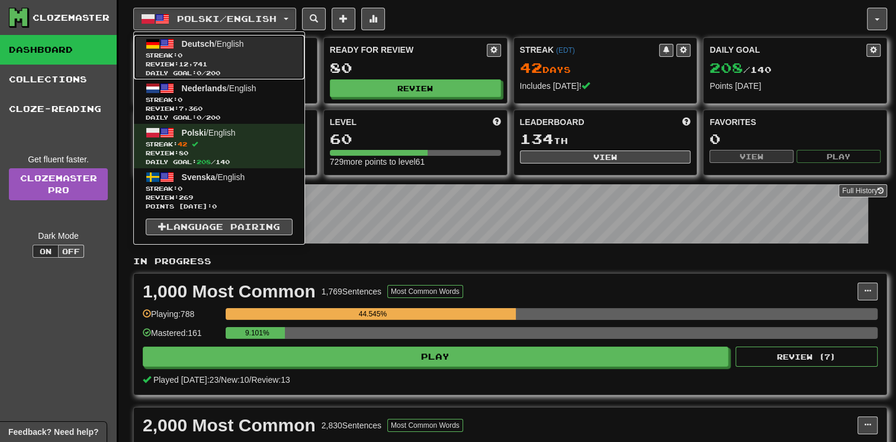
click at [252, 45] on link "Deutsch / English Streak: 0 Review: 12,741 Daily Goal: 0 / 200" at bounding box center [219, 57] width 170 height 44
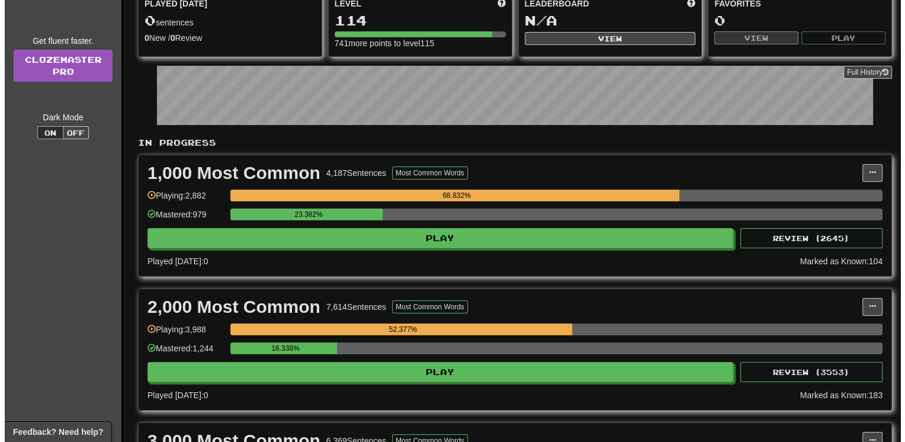
scroll to position [142, 0]
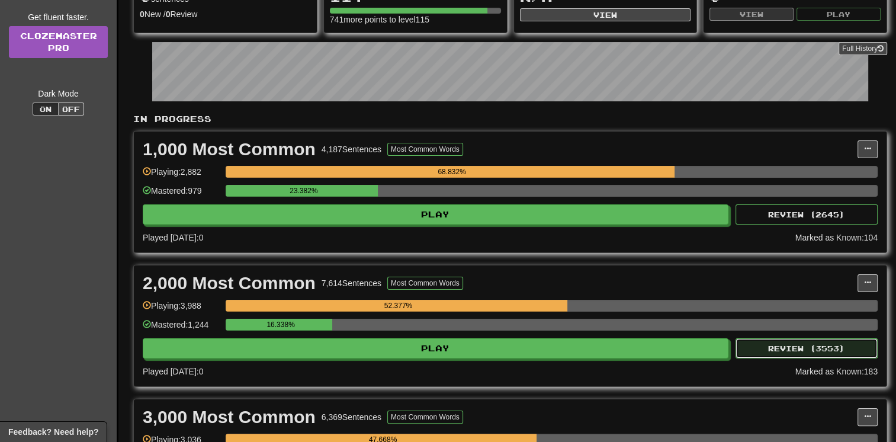
click at [787, 350] on button "Review ( 3553 )" at bounding box center [806, 348] width 142 height 20
select select "**"
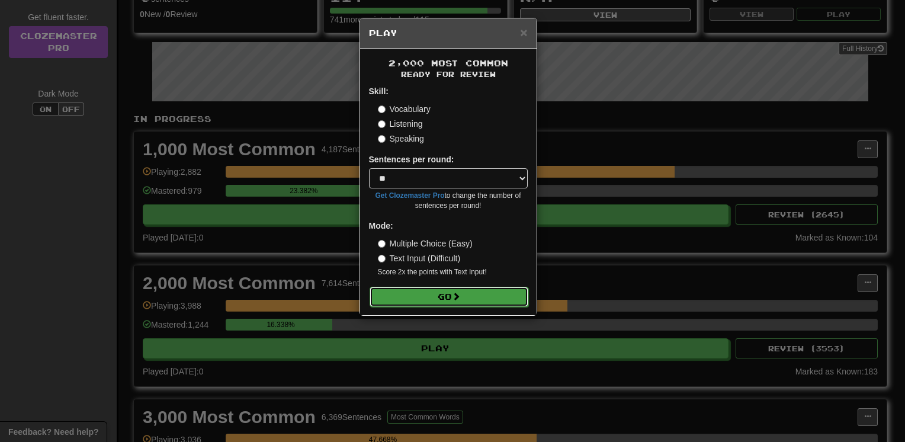
click at [505, 295] on button "Go" at bounding box center [448, 297] width 159 height 20
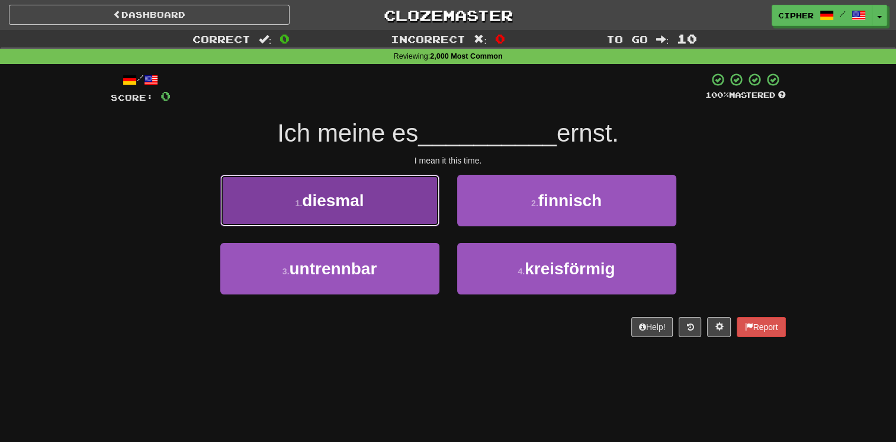
click at [398, 211] on button "1 . diesmal" at bounding box center [329, 201] width 219 height 52
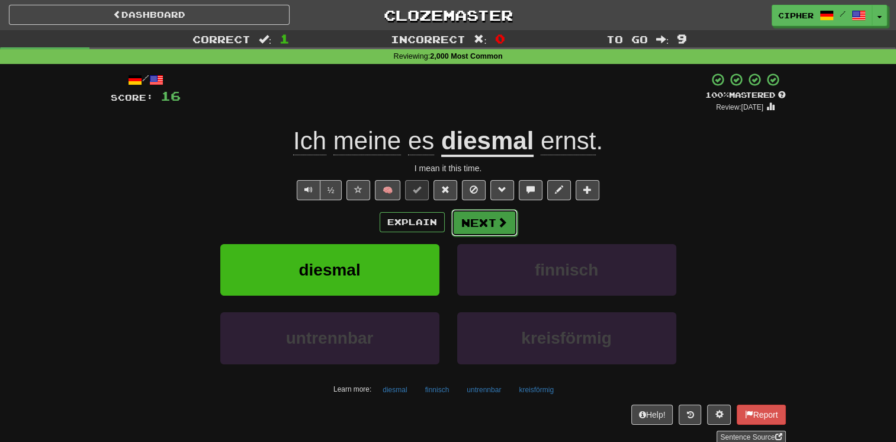
click at [456, 219] on button "Next" at bounding box center [484, 222] width 66 height 27
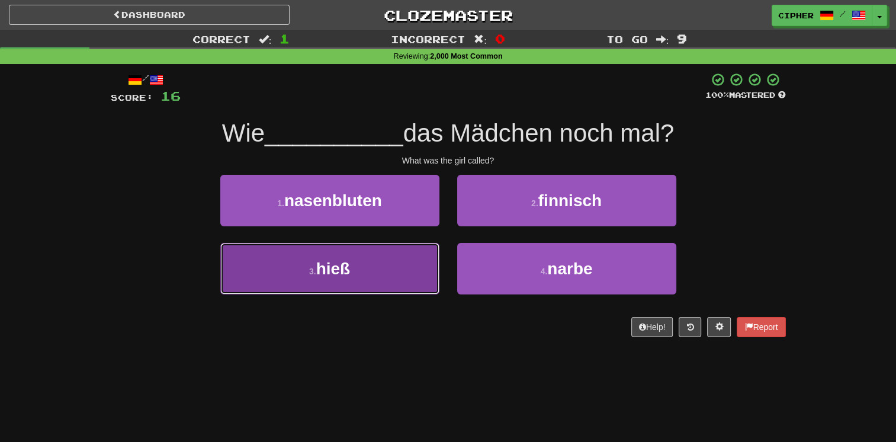
click at [417, 255] on button "3 . hieß" at bounding box center [329, 269] width 219 height 52
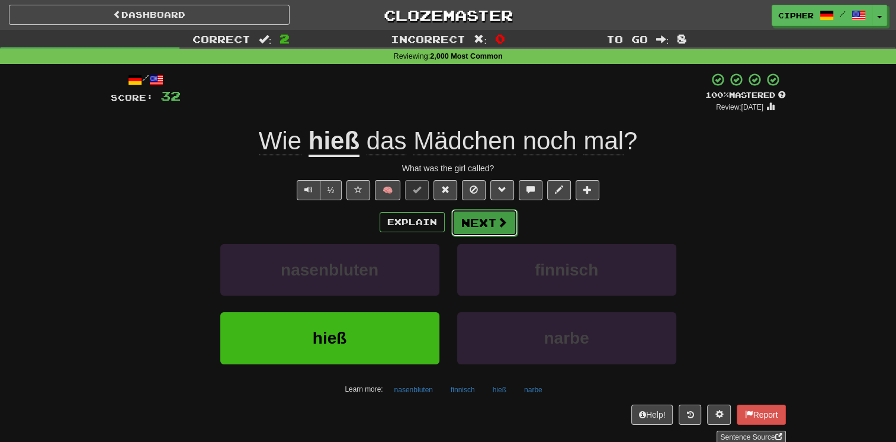
click at [451, 230] on button "Next" at bounding box center [484, 222] width 66 height 27
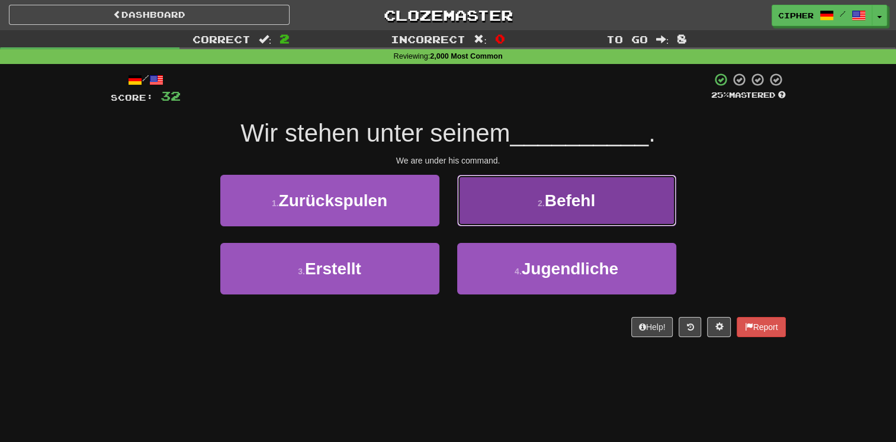
click at [482, 213] on button "2 . Befehl" at bounding box center [566, 201] width 219 height 52
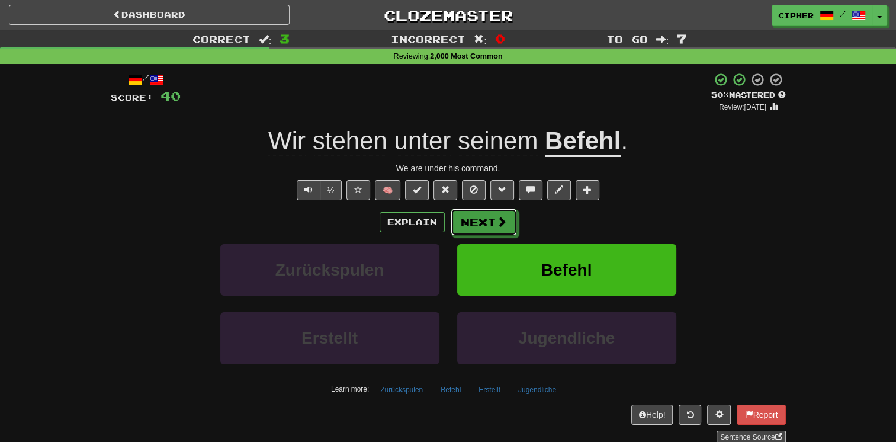
click at [482, 213] on button "Next" at bounding box center [484, 221] width 66 height 27
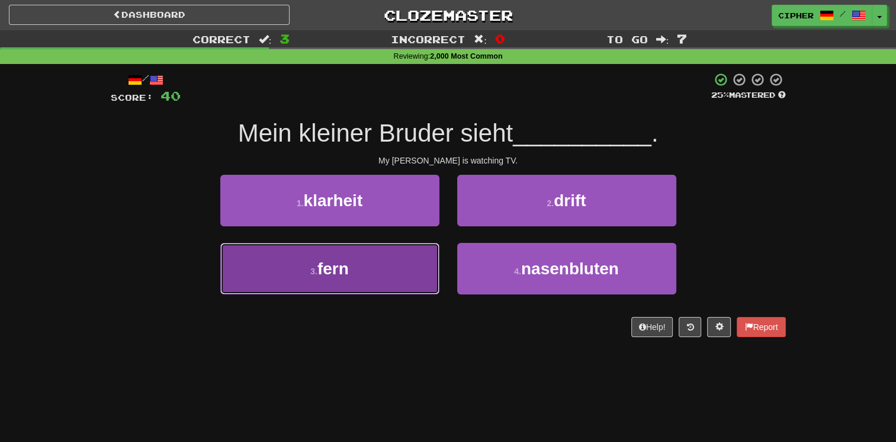
click at [405, 255] on button "3 . fern" at bounding box center [329, 269] width 219 height 52
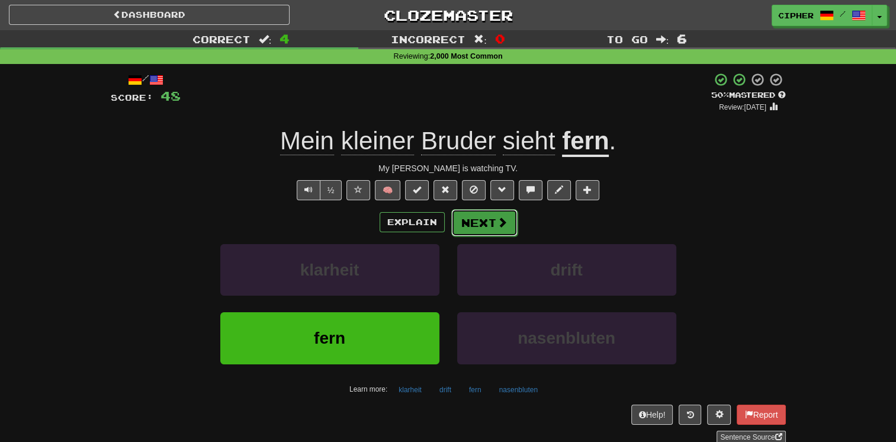
click at [468, 229] on button "Next" at bounding box center [484, 222] width 66 height 27
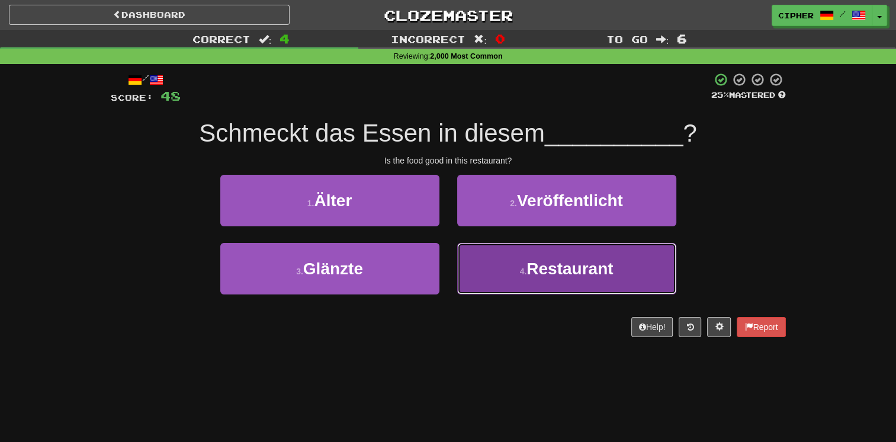
click at [475, 258] on button "4 . Restaurant" at bounding box center [566, 269] width 219 height 52
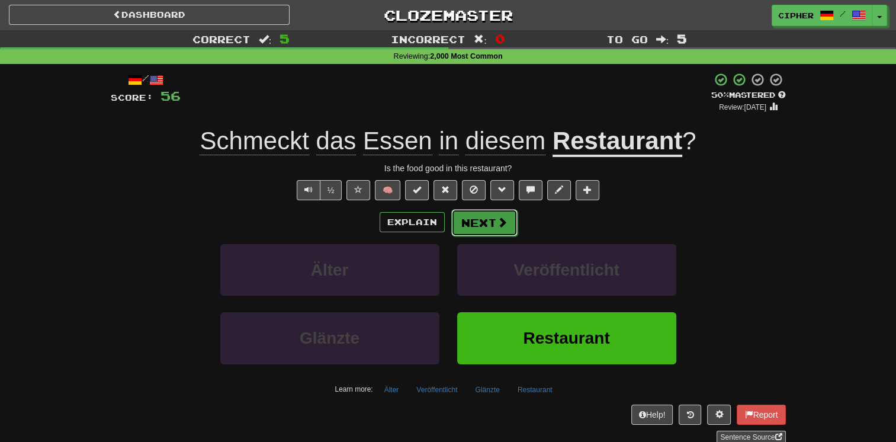
click at [460, 221] on button "Next" at bounding box center [484, 222] width 66 height 27
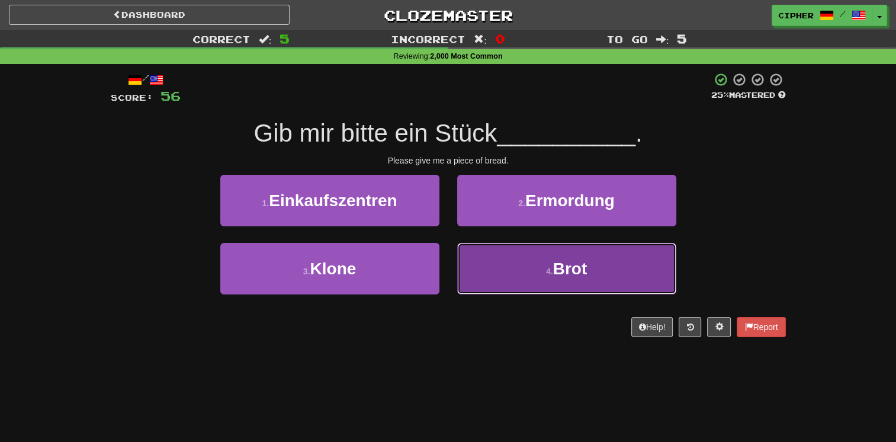
click at [477, 266] on button "4 . Brot" at bounding box center [566, 269] width 219 height 52
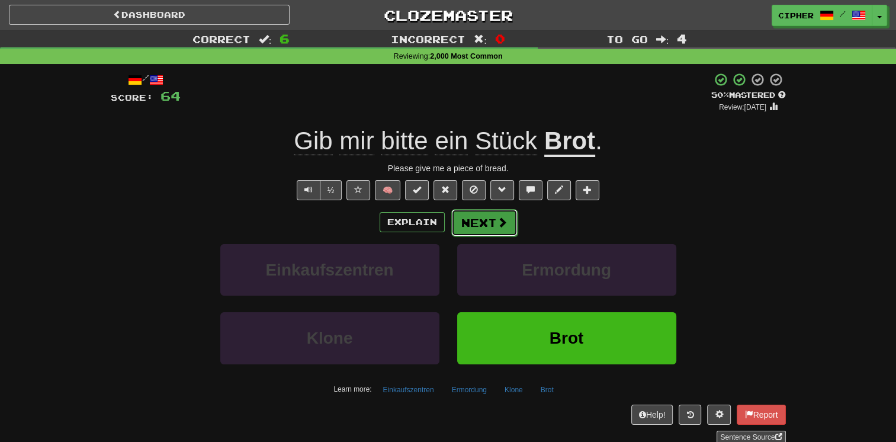
click at [481, 225] on button "Next" at bounding box center [484, 222] width 66 height 27
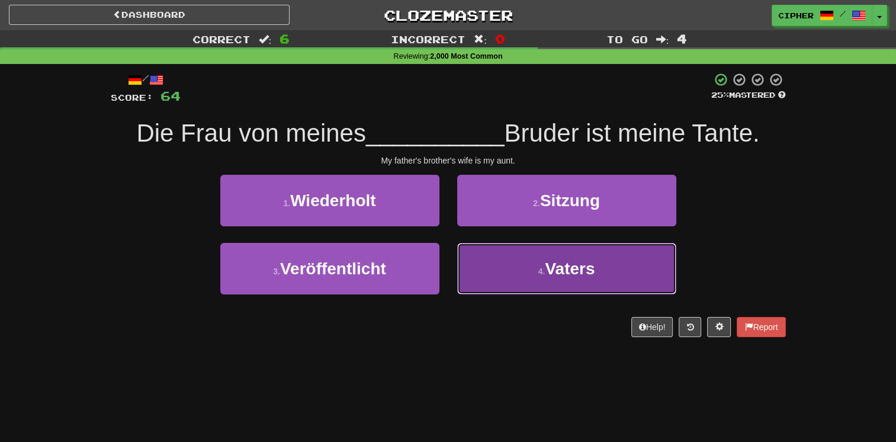
click at [479, 276] on button "4 . Vaters" at bounding box center [566, 269] width 219 height 52
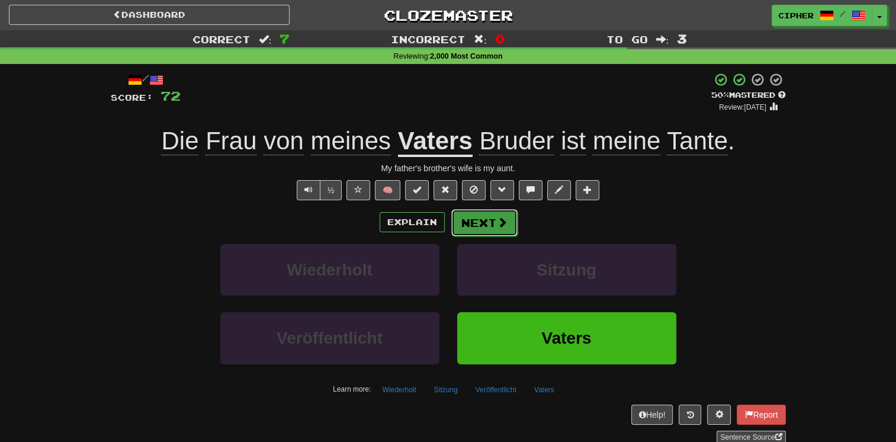
click at [487, 230] on button "Next" at bounding box center [484, 222] width 66 height 27
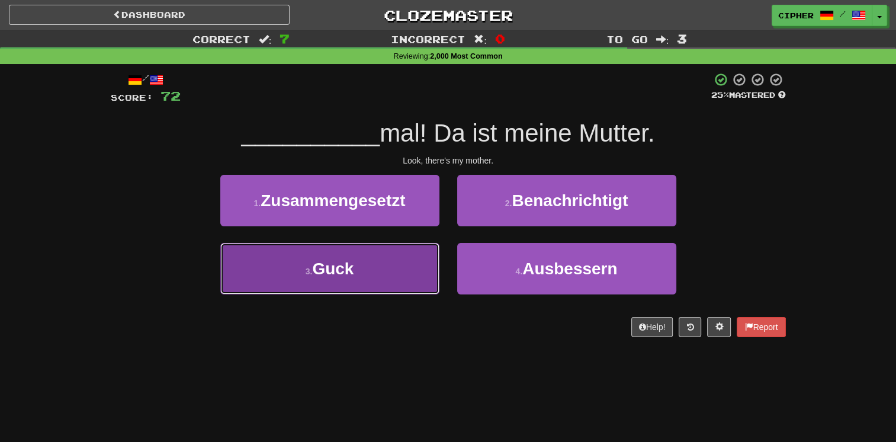
click at [374, 278] on button "3 . Guck" at bounding box center [329, 269] width 219 height 52
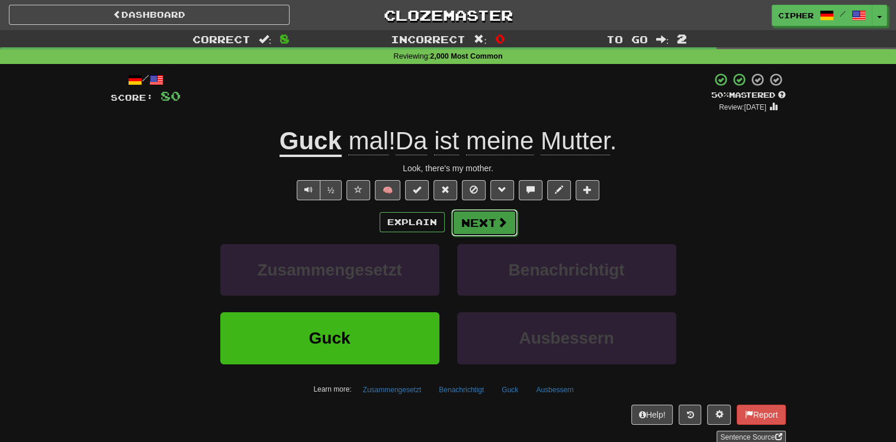
click at [475, 214] on button "Next" at bounding box center [484, 222] width 66 height 27
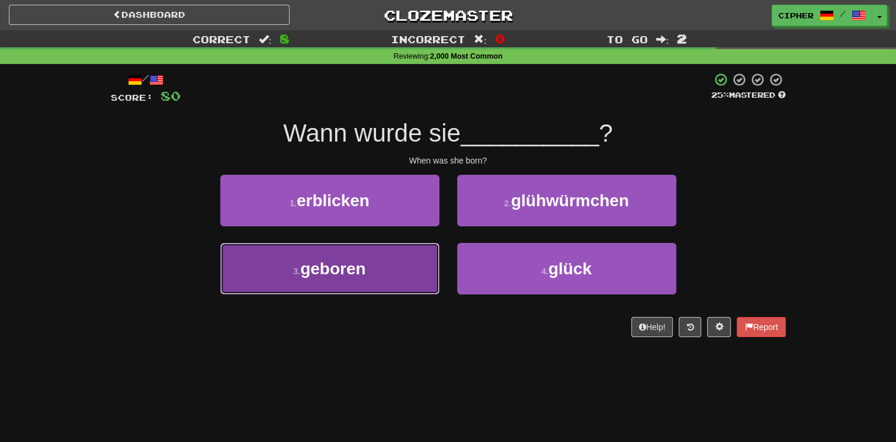
click at [369, 283] on button "3 . geboren" at bounding box center [329, 269] width 219 height 52
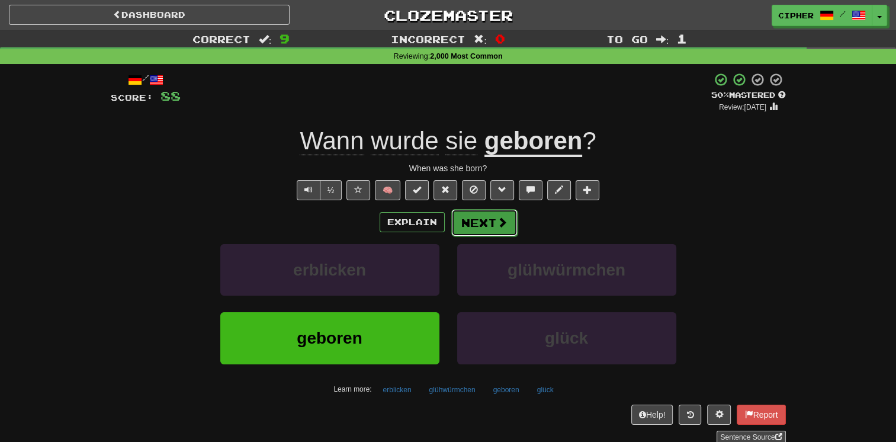
click at [462, 227] on button "Next" at bounding box center [484, 222] width 66 height 27
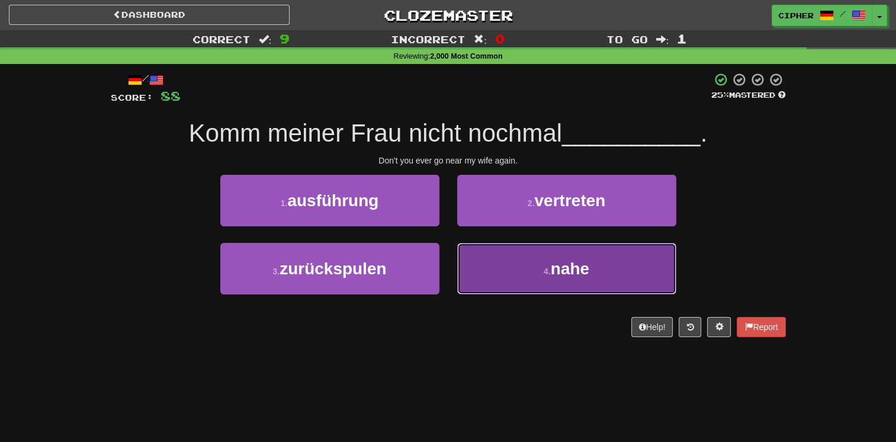
click at [471, 252] on button "4 . nahe" at bounding box center [566, 269] width 219 height 52
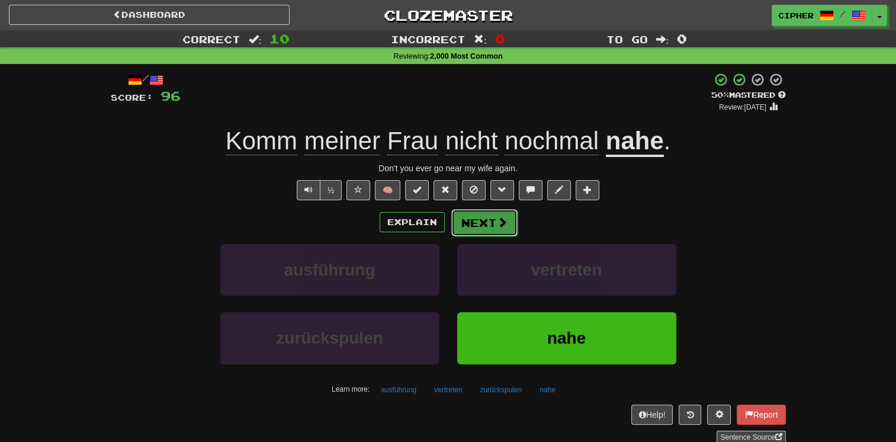
click at [478, 224] on button "Next" at bounding box center [484, 222] width 66 height 27
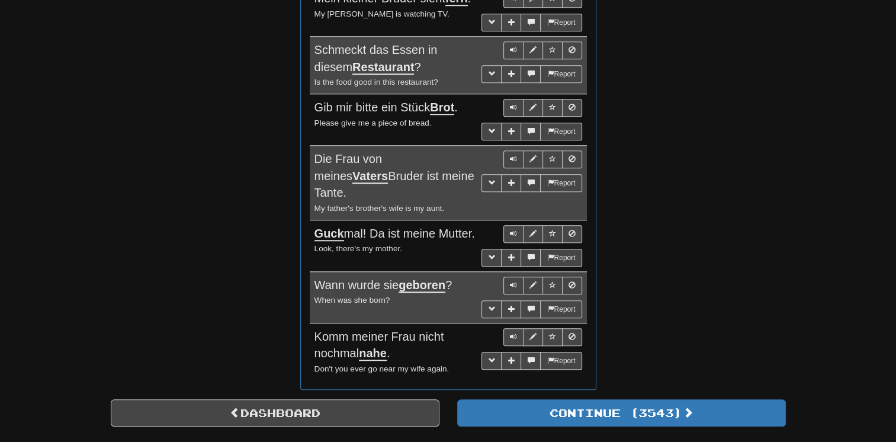
scroll to position [971, 0]
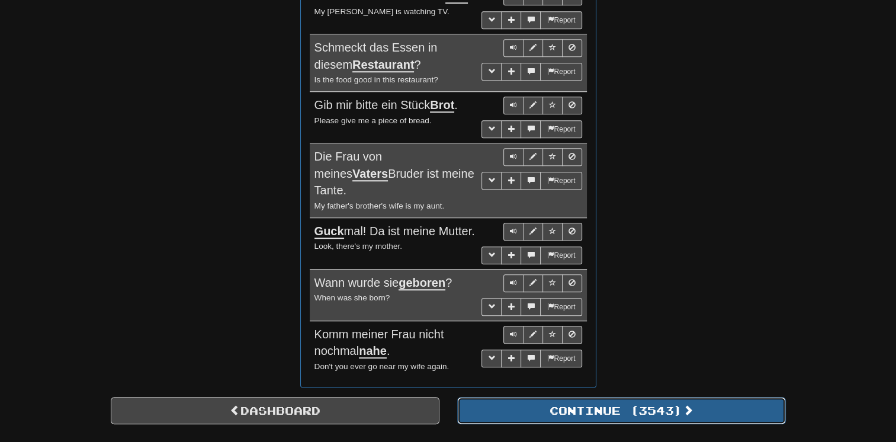
click at [533, 397] on button "Continue ( 3543 )" at bounding box center [621, 410] width 329 height 27
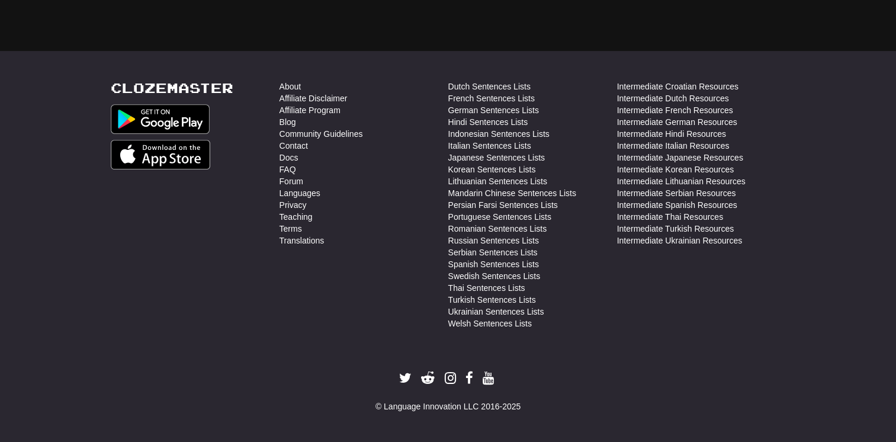
scroll to position [34, 0]
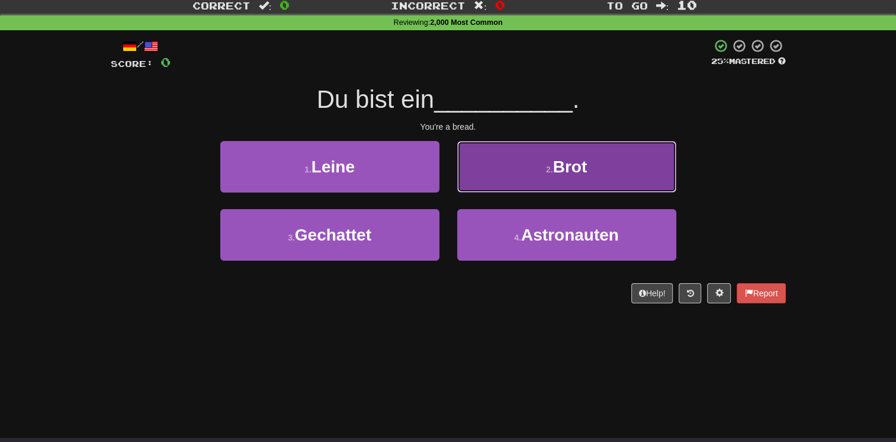
click at [587, 165] on span "Brot" at bounding box center [570, 166] width 34 height 18
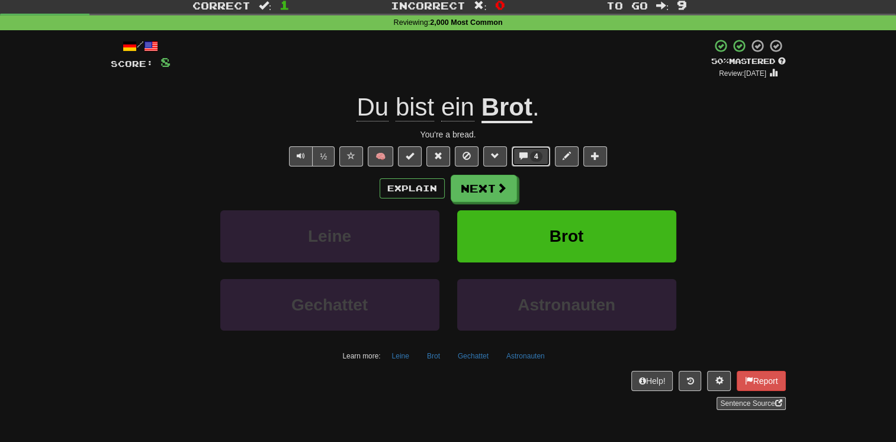
click at [519, 152] on span at bounding box center [523, 156] width 8 height 8
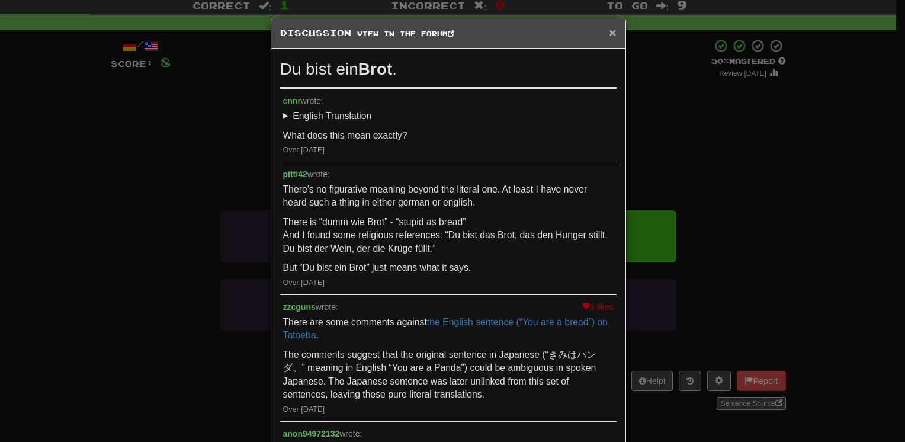
click at [609, 28] on span "×" at bounding box center [612, 32] width 7 height 14
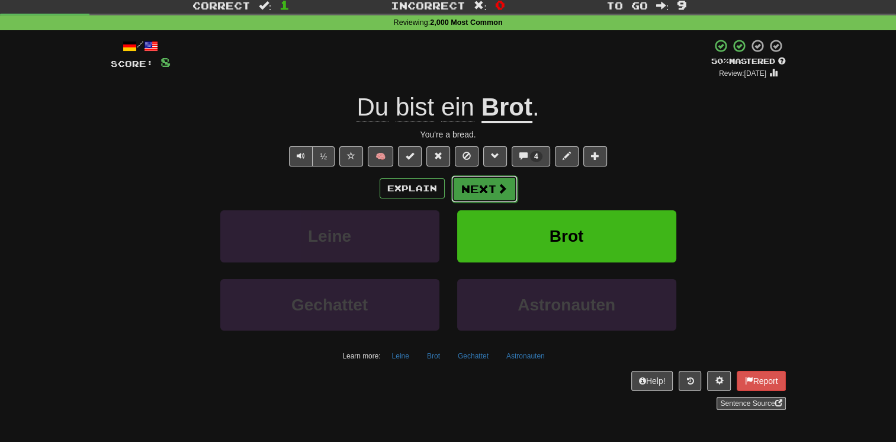
click at [507, 176] on button "Next" at bounding box center [484, 188] width 66 height 27
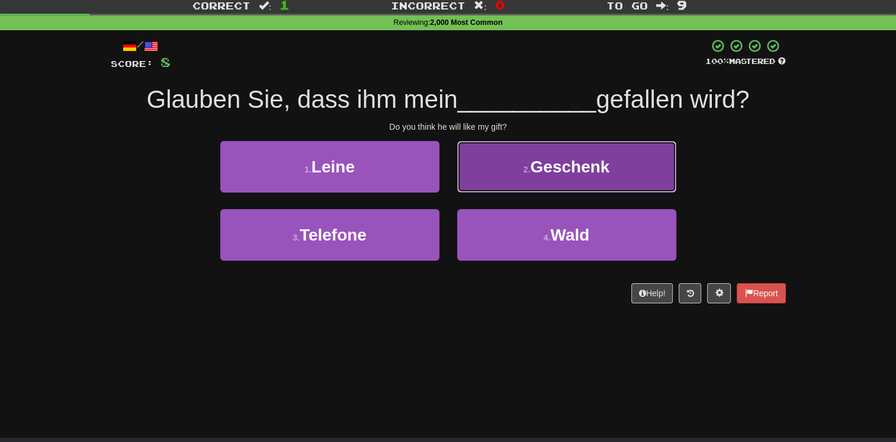
click at [504, 179] on button "2 . Geschenk" at bounding box center [566, 167] width 219 height 52
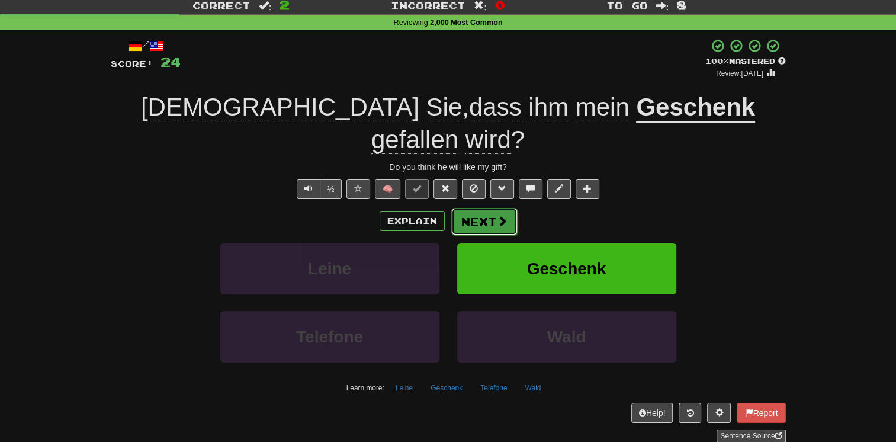
click at [493, 208] on button "Next" at bounding box center [484, 221] width 66 height 27
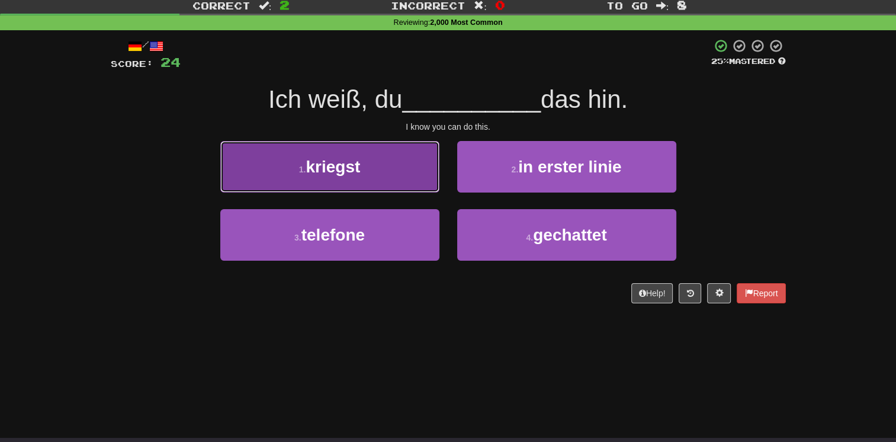
click at [392, 163] on button "1 . kriegst" at bounding box center [329, 167] width 219 height 52
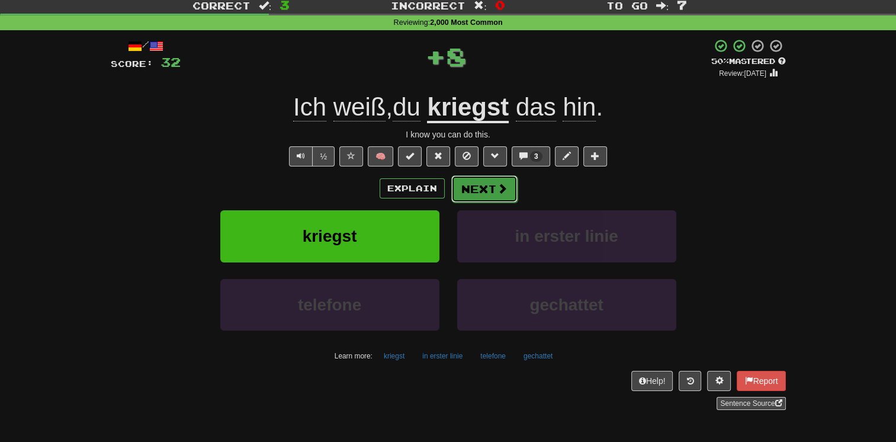
click at [492, 188] on button "Next" at bounding box center [484, 188] width 66 height 27
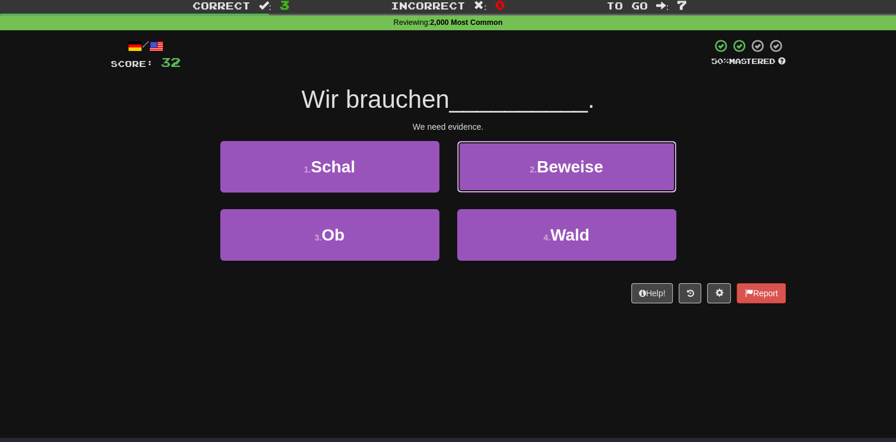
click at [492, 188] on button "2 . Beweise" at bounding box center [566, 167] width 219 height 52
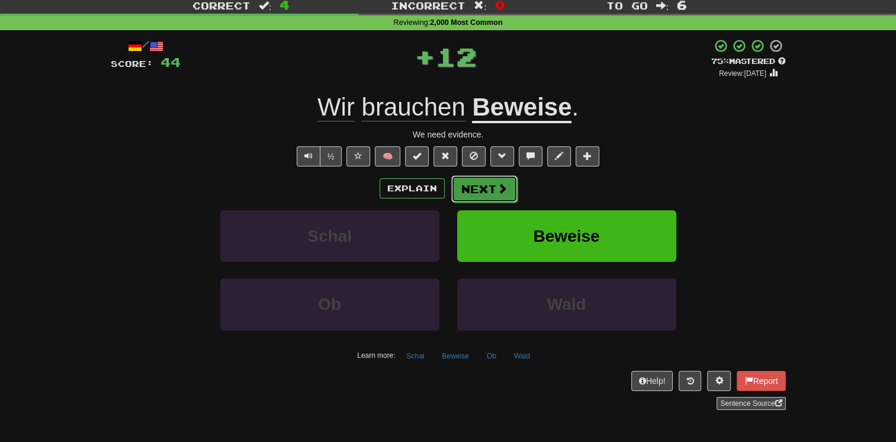
click at [486, 189] on button "Next" at bounding box center [484, 188] width 66 height 27
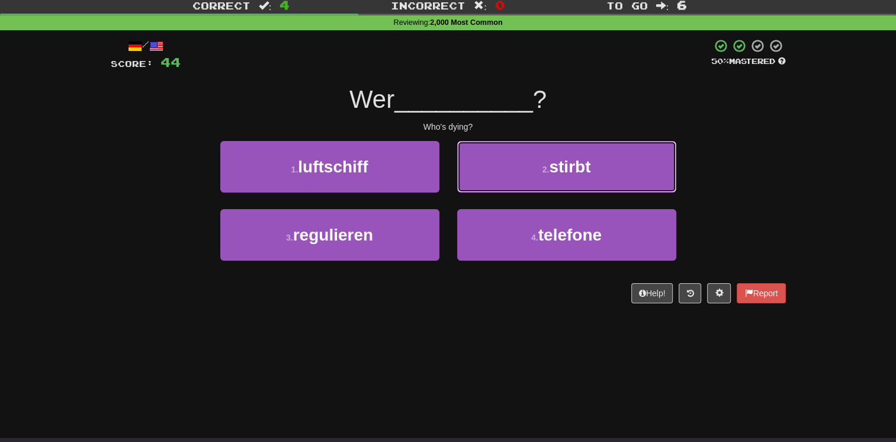
click at [486, 189] on button "2 . stirbt" at bounding box center [566, 167] width 219 height 52
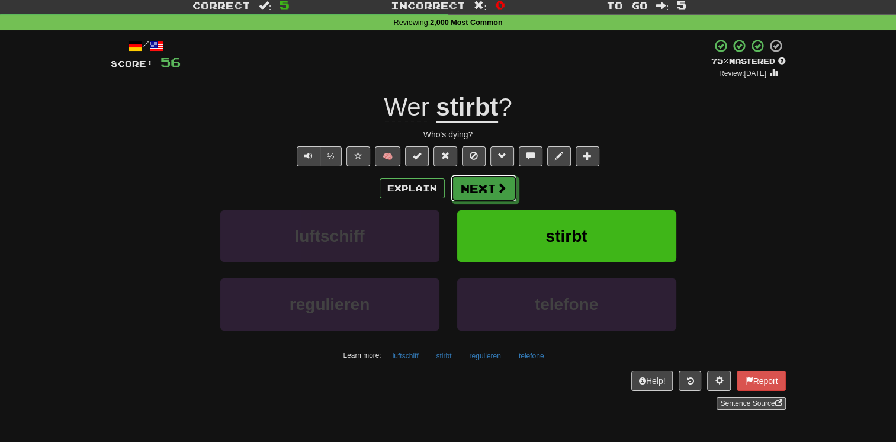
click at [486, 189] on button "Next" at bounding box center [484, 188] width 66 height 27
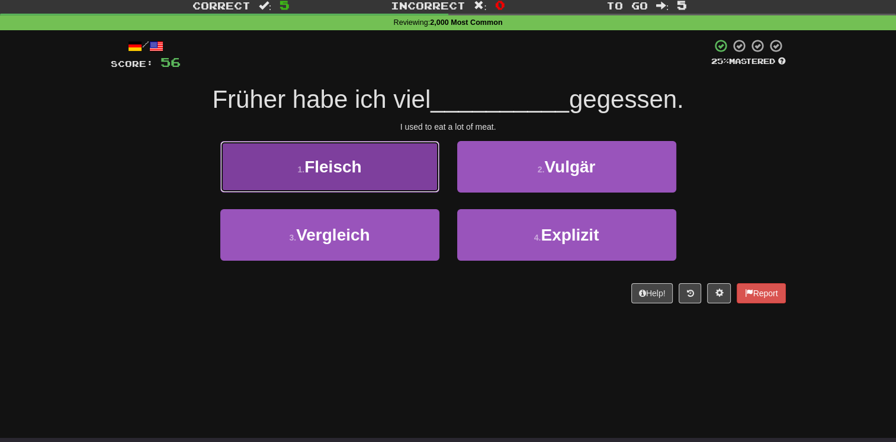
click at [406, 191] on button "1 . Fleisch" at bounding box center [329, 167] width 219 height 52
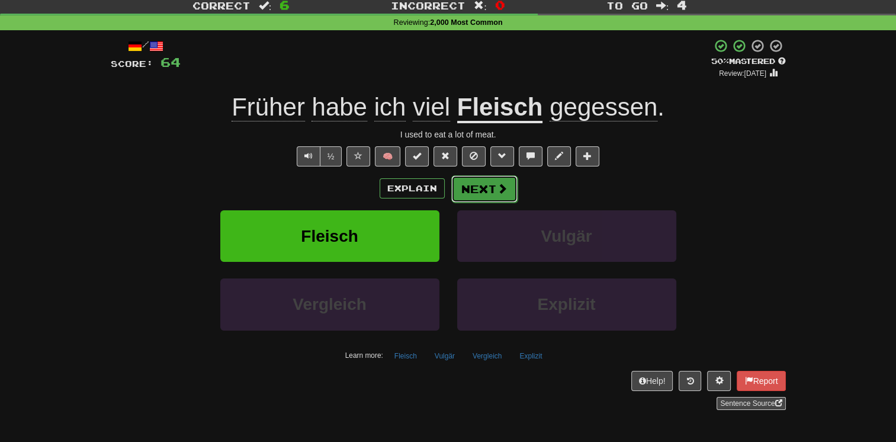
click at [458, 187] on button "Next" at bounding box center [484, 188] width 66 height 27
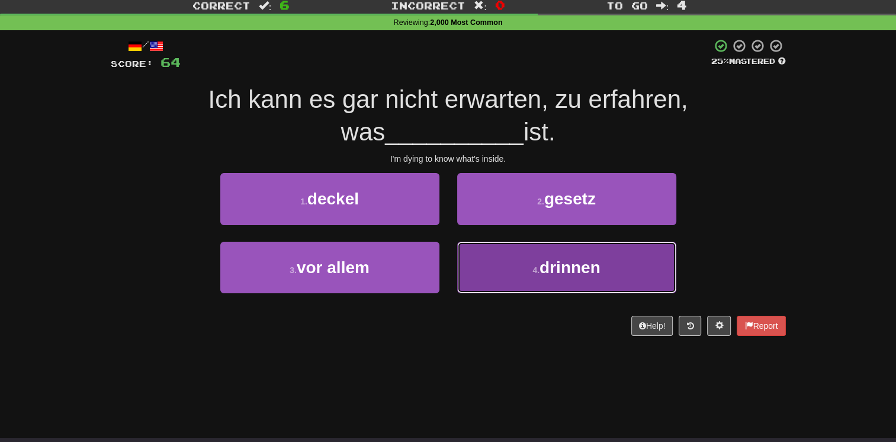
click at [459, 281] on button "4 . drinnen" at bounding box center [566, 268] width 219 height 52
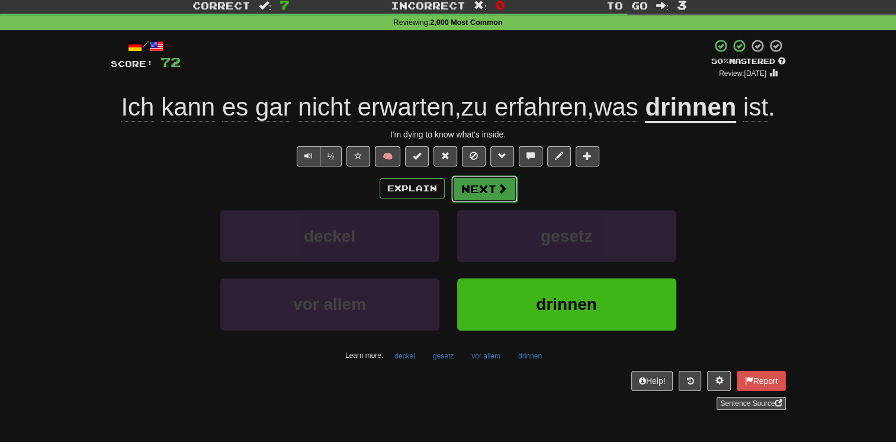
click at [481, 193] on button "Next" at bounding box center [484, 188] width 66 height 27
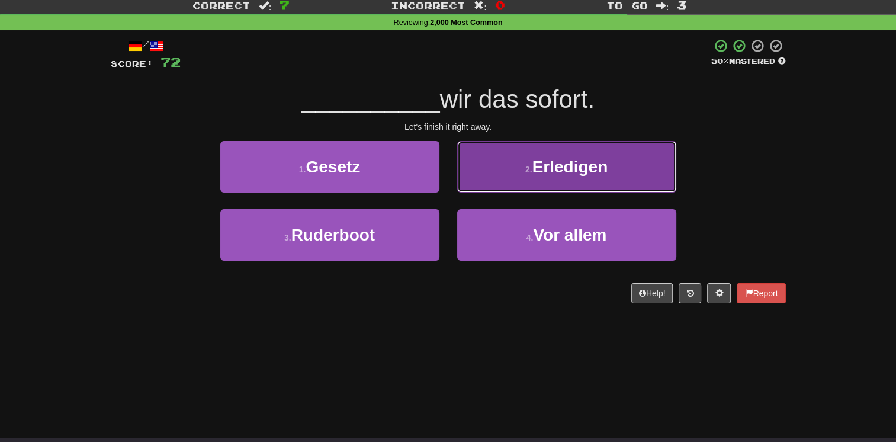
click at [485, 179] on button "2 . Erledigen" at bounding box center [566, 167] width 219 height 52
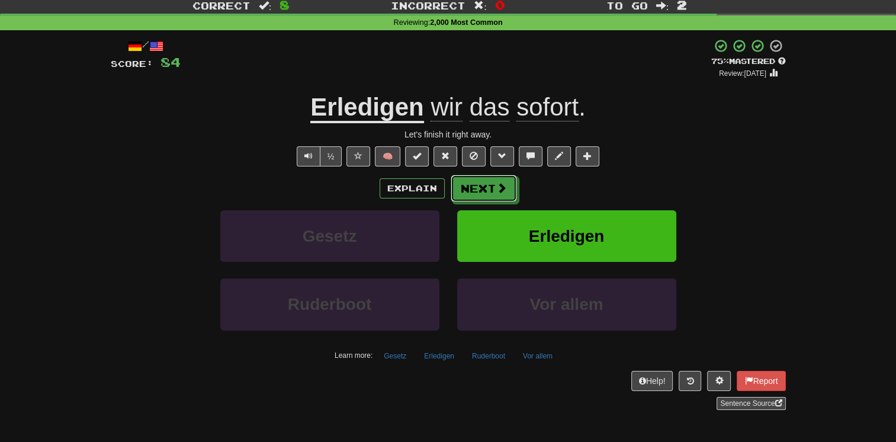
click at [485, 179] on button "Next" at bounding box center [484, 188] width 66 height 27
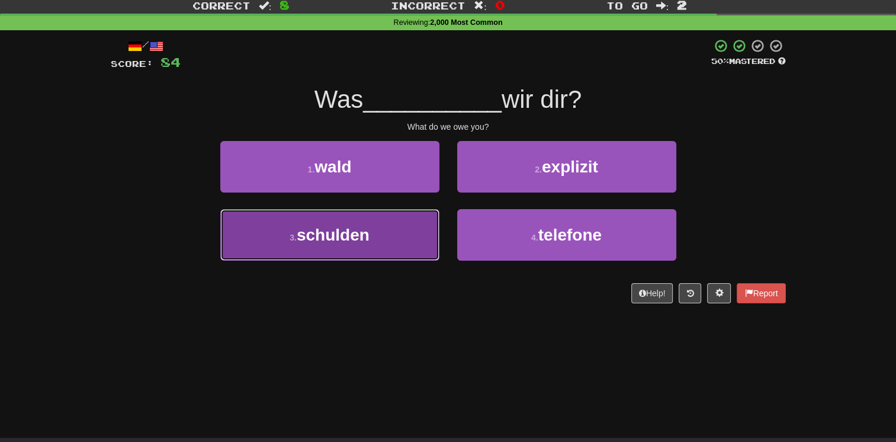
click at [390, 218] on button "3 . schulden" at bounding box center [329, 235] width 219 height 52
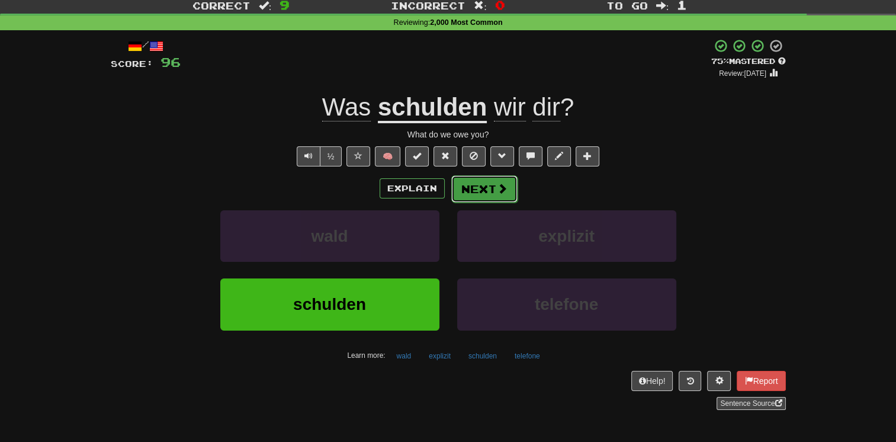
click at [472, 193] on button "Next" at bounding box center [484, 188] width 66 height 27
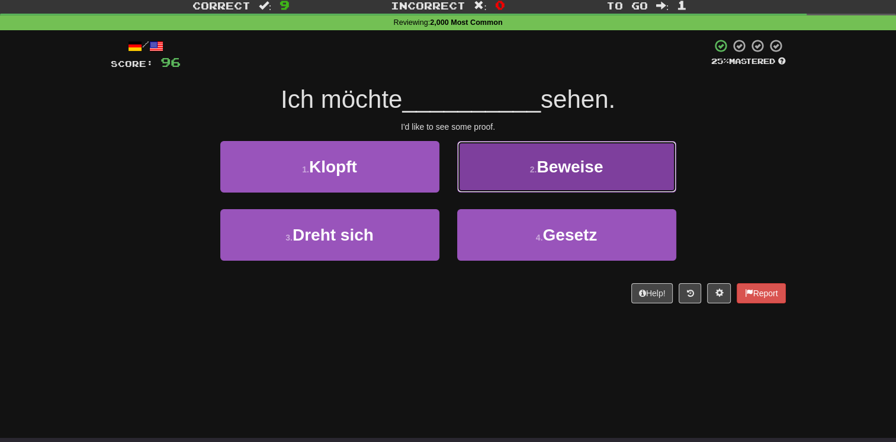
click at [477, 180] on button "2 . Beweise" at bounding box center [566, 167] width 219 height 52
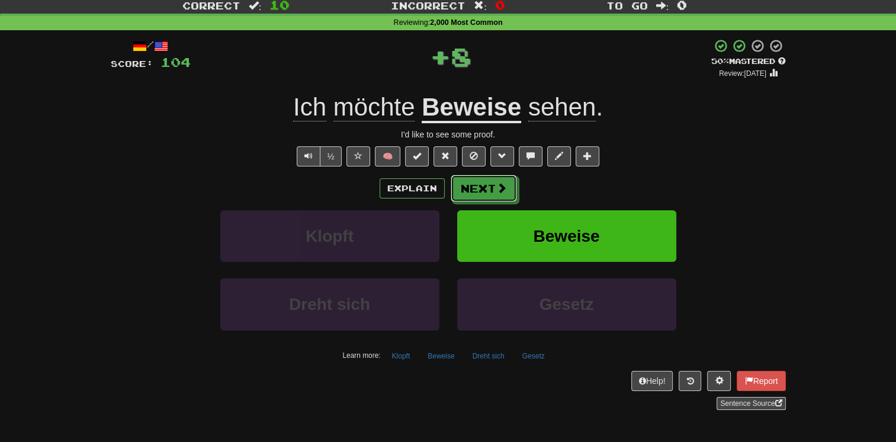
click at [477, 180] on button "Next" at bounding box center [484, 188] width 66 height 27
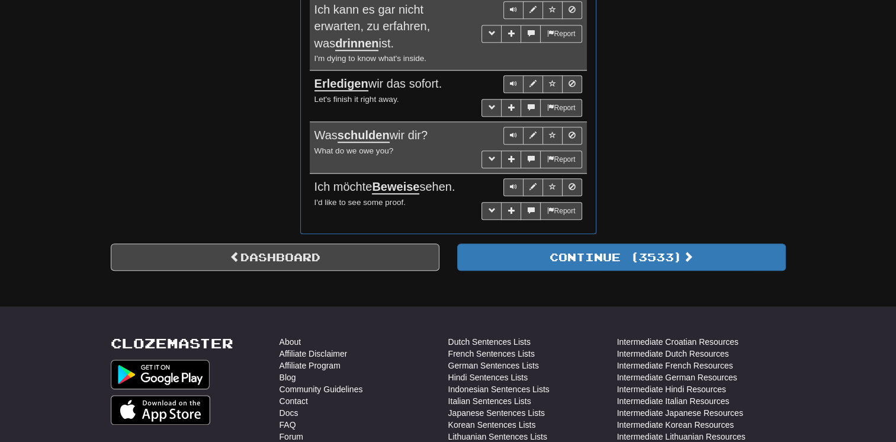
scroll to position [1123, 0]
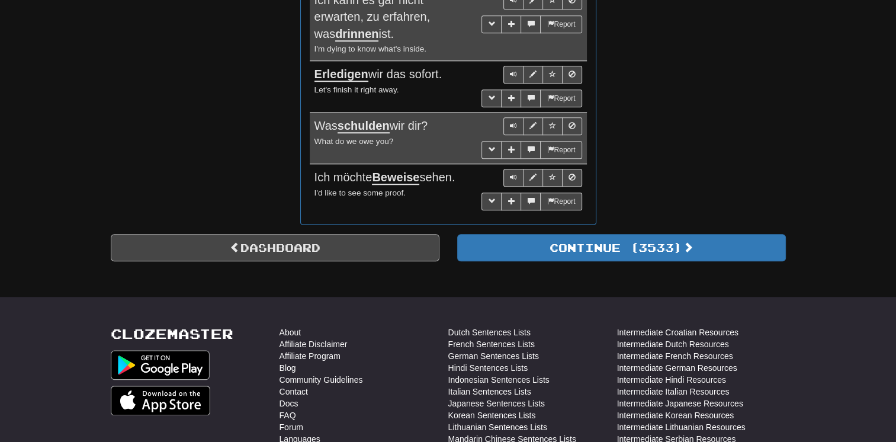
drag, startPoint x: 354, startPoint y: 262, endPoint x: 349, endPoint y: 256, distance: 8.0
click at [349, 256] on link "Dashboard" at bounding box center [275, 247] width 329 height 27
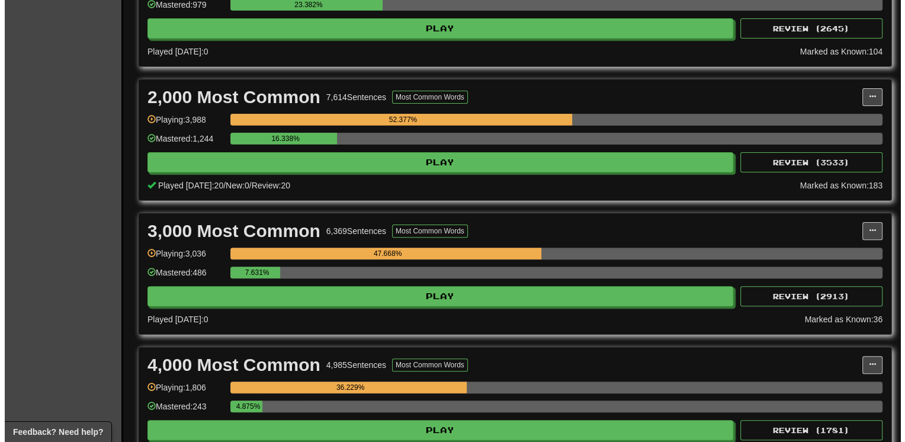
scroll to position [332, 0]
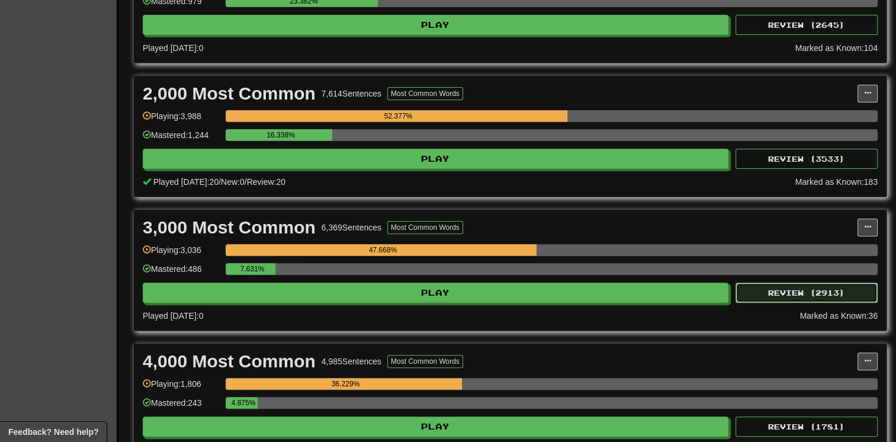
click at [752, 299] on button "Review ( 2913 )" at bounding box center [806, 292] width 142 height 20
select select "**"
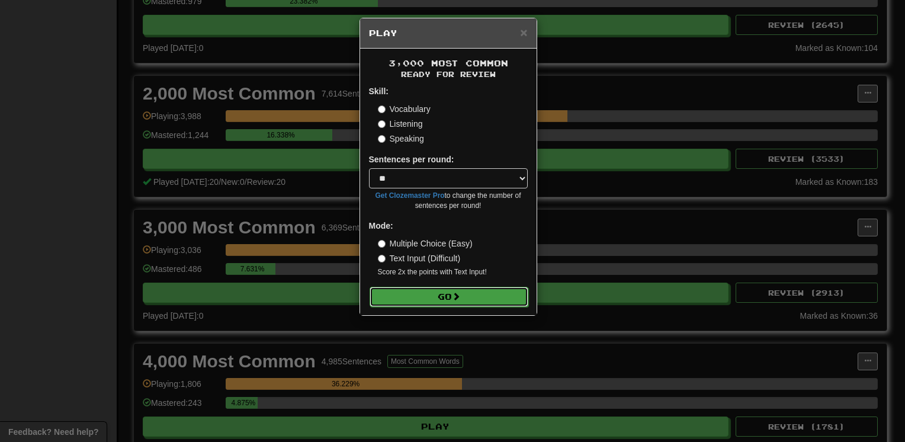
click at [410, 291] on button "Go" at bounding box center [448, 297] width 159 height 20
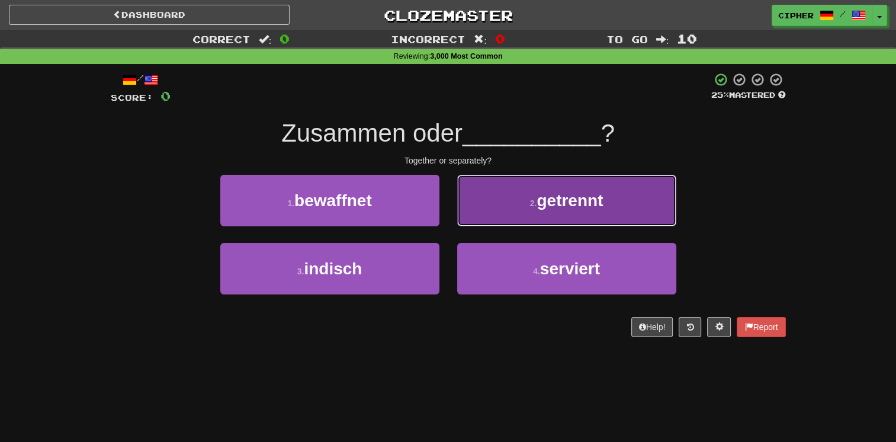
click at [492, 220] on button "2 . getrennt" at bounding box center [566, 201] width 219 height 52
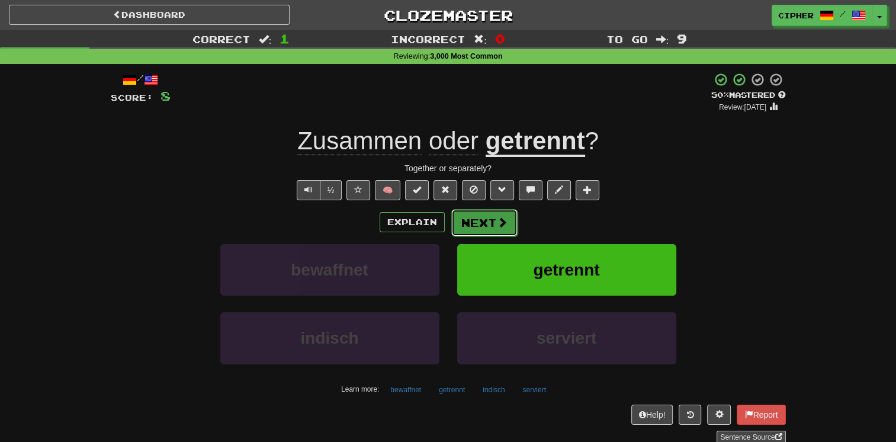
click at [477, 221] on button "Next" at bounding box center [484, 222] width 66 height 27
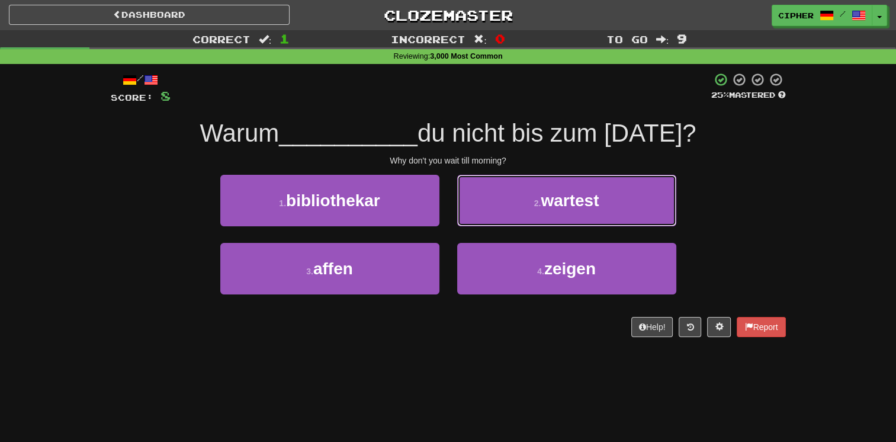
click at [477, 221] on button "2 . wartest" at bounding box center [566, 201] width 219 height 52
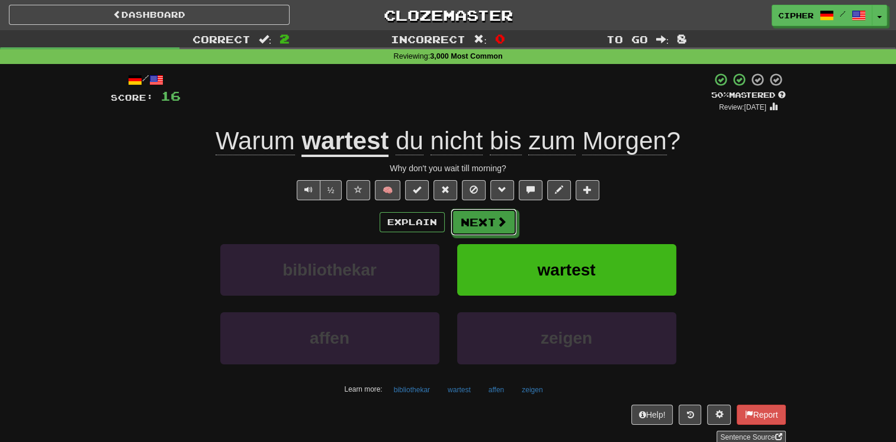
click at [477, 221] on button "Next" at bounding box center [484, 221] width 66 height 27
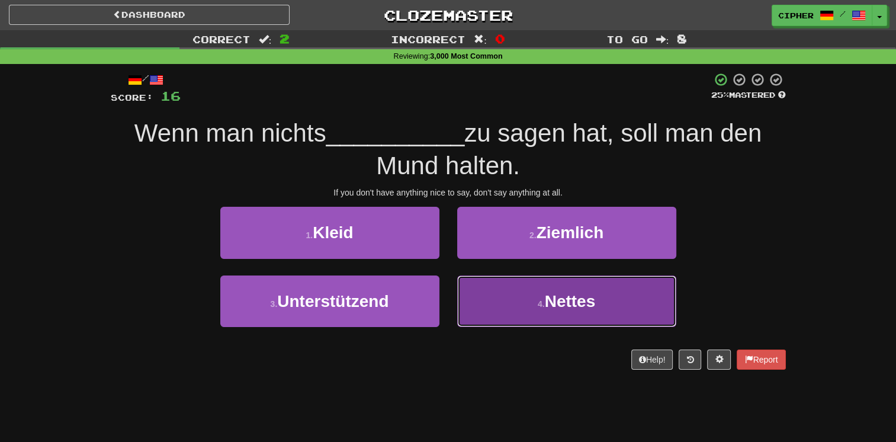
click at [482, 300] on button "4 . Nettes" at bounding box center [566, 301] width 219 height 52
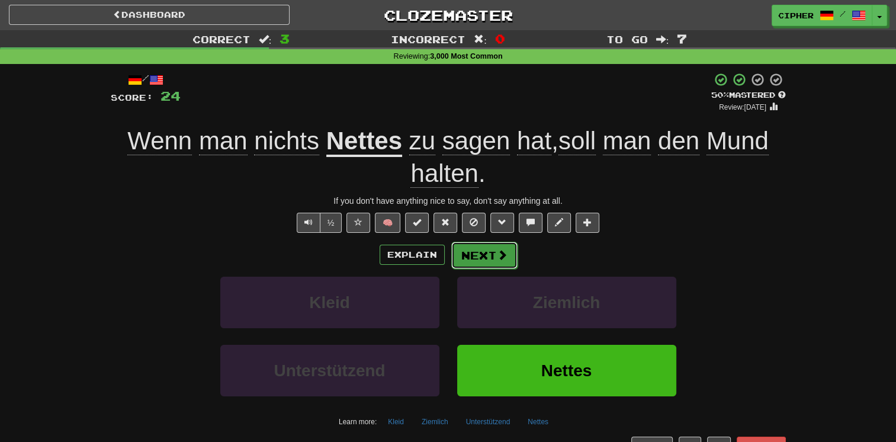
click at [474, 265] on button "Next" at bounding box center [484, 255] width 66 height 27
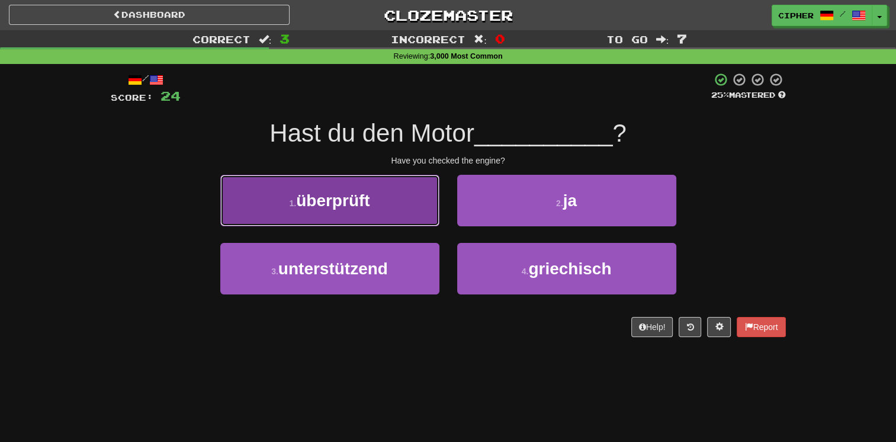
click at [413, 217] on button "1 . überprüft" at bounding box center [329, 201] width 219 height 52
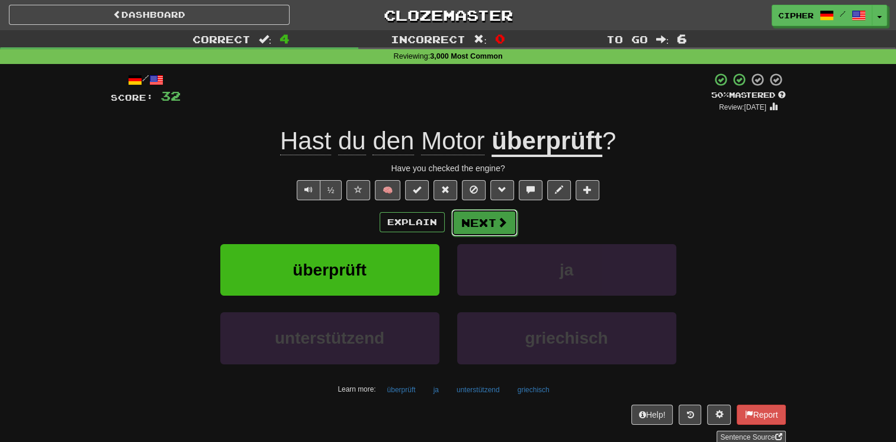
click at [476, 218] on button "Next" at bounding box center [484, 222] width 66 height 27
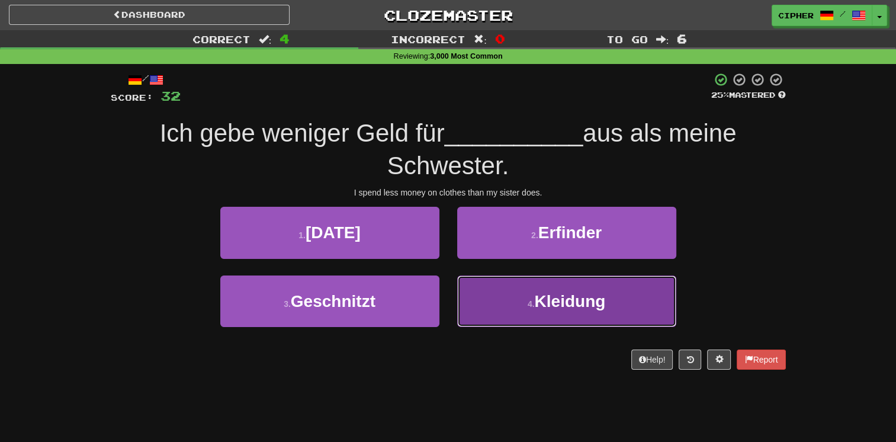
click at [484, 302] on button "4 . Kleidung" at bounding box center [566, 301] width 219 height 52
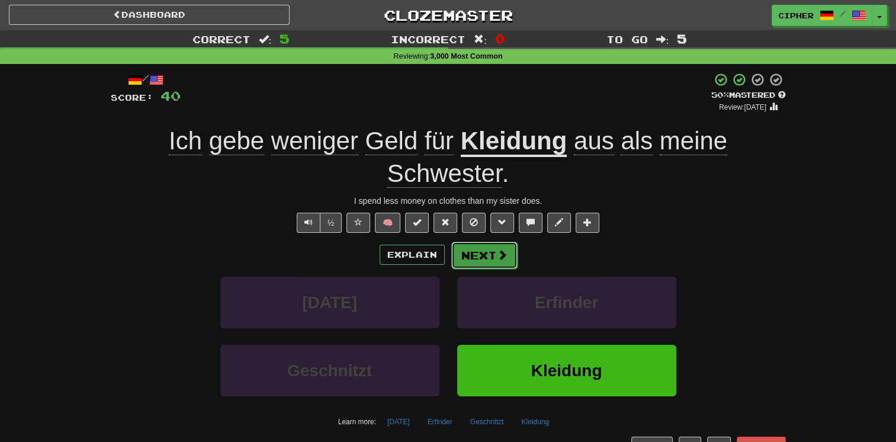
click at [453, 258] on button "Next" at bounding box center [484, 255] width 66 height 27
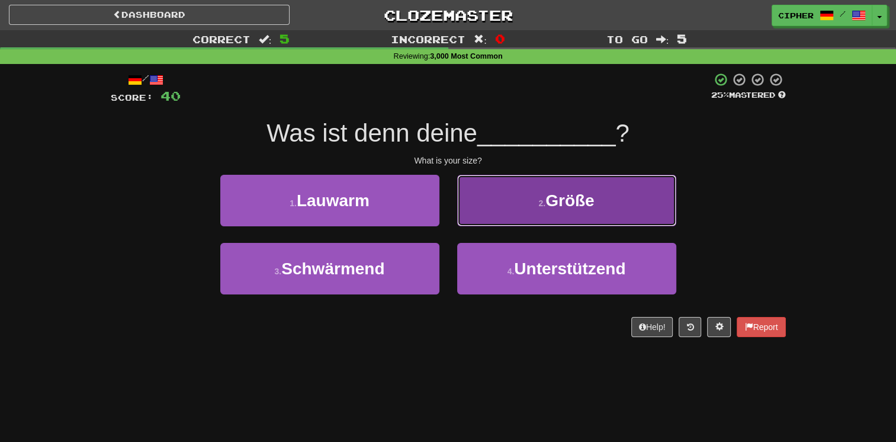
click at [494, 207] on button "2 . Größe" at bounding box center [566, 201] width 219 height 52
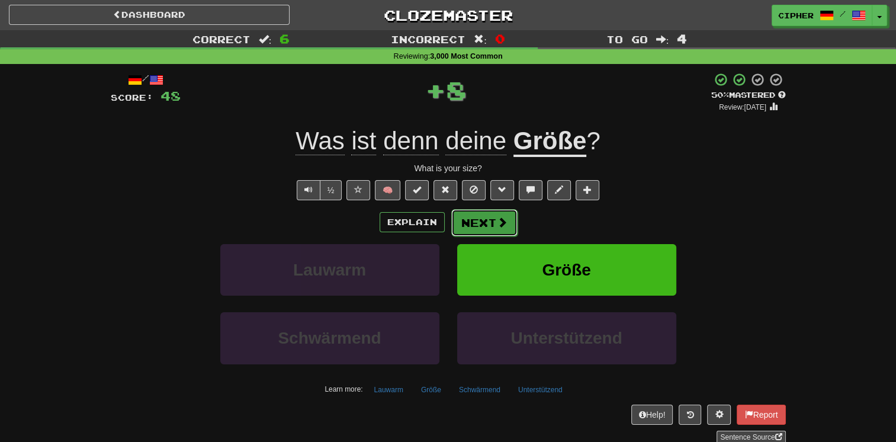
click at [486, 215] on button "Next" at bounding box center [484, 222] width 66 height 27
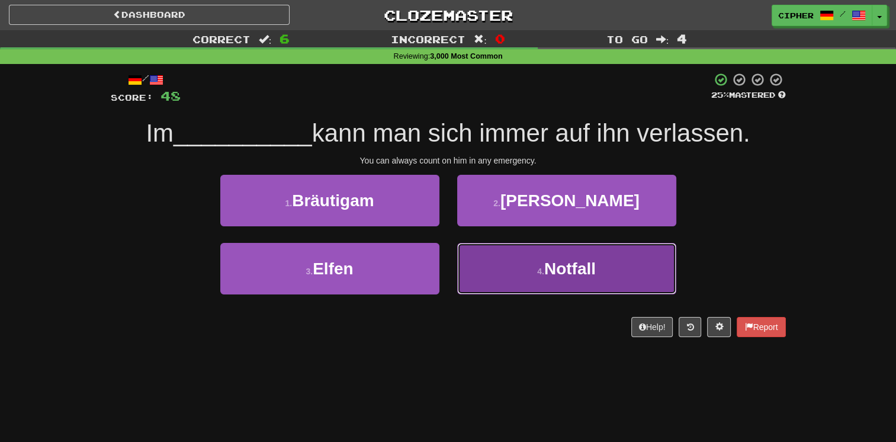
click at [490, 249] on button "4 . Notfall" at bounding box center [566, 269] width 219 height 52
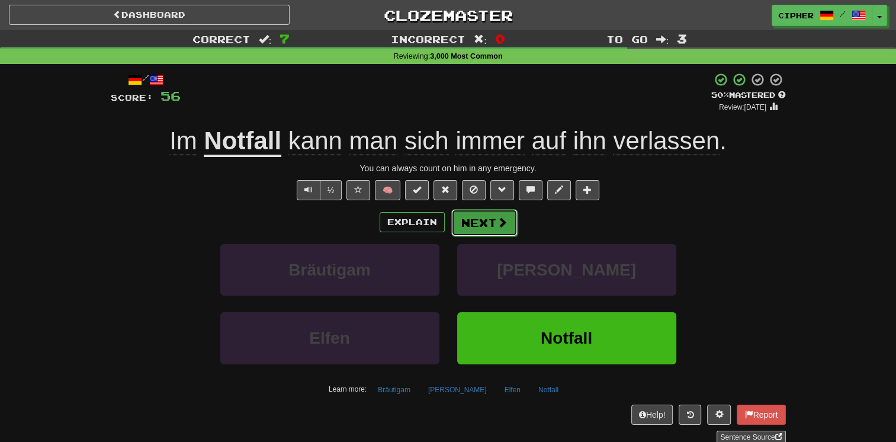
click at [480, 218] on button "Next" at bounding box center [484, 222] width 66 height 27
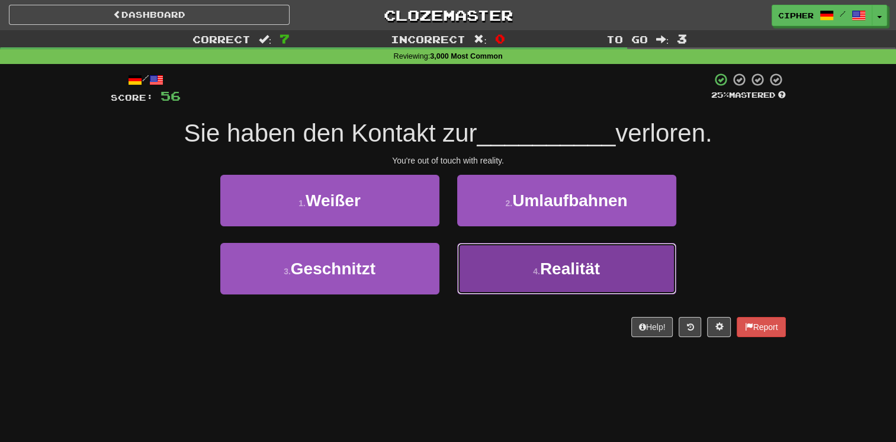
click at [483, 255] on button "4 . Realität" at bounding box center [566, 269] width 219 height 52
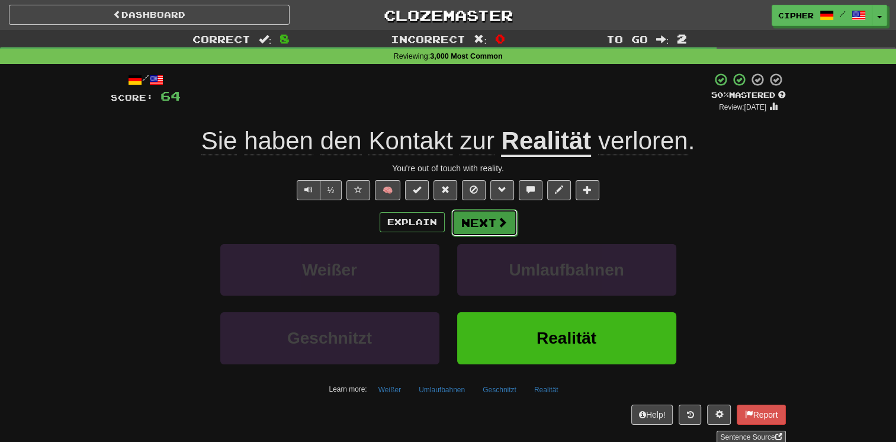
click at [471, 214] on button "Next" at bounding box center [484, 222] width 66 height 27
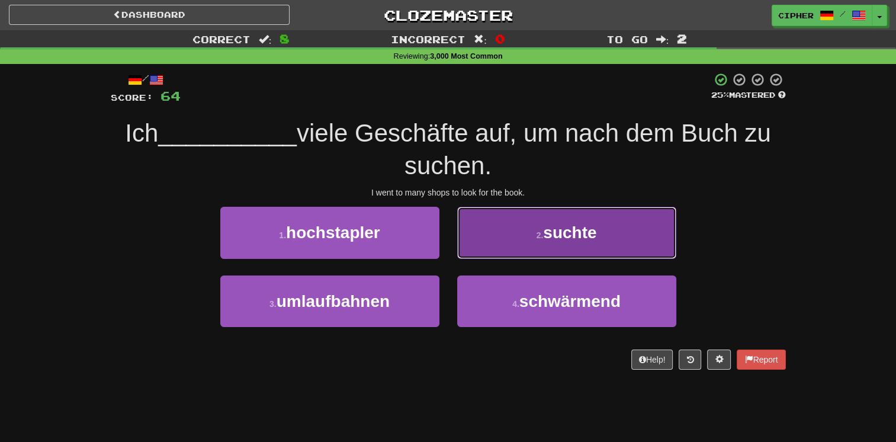
click at [474, 243] on button "2 . suchte" at bounding box center [566, 233] width 219 height 52
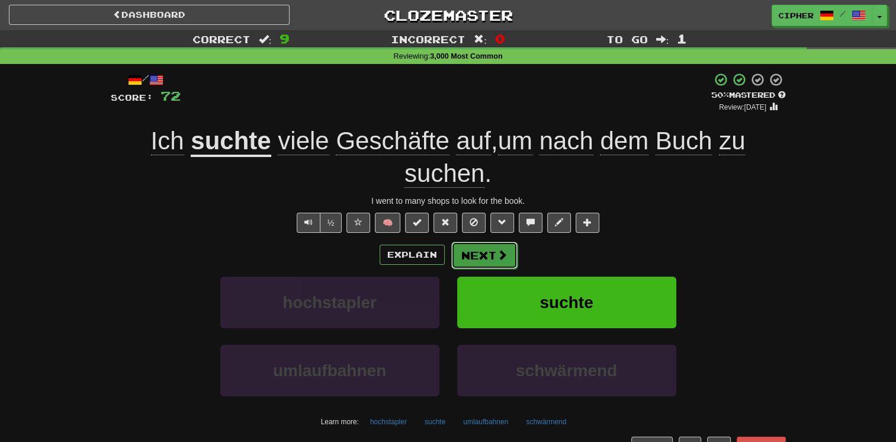
click at [462, 246] on button "Next" at bounding box center [484, 255] width 66 height 27
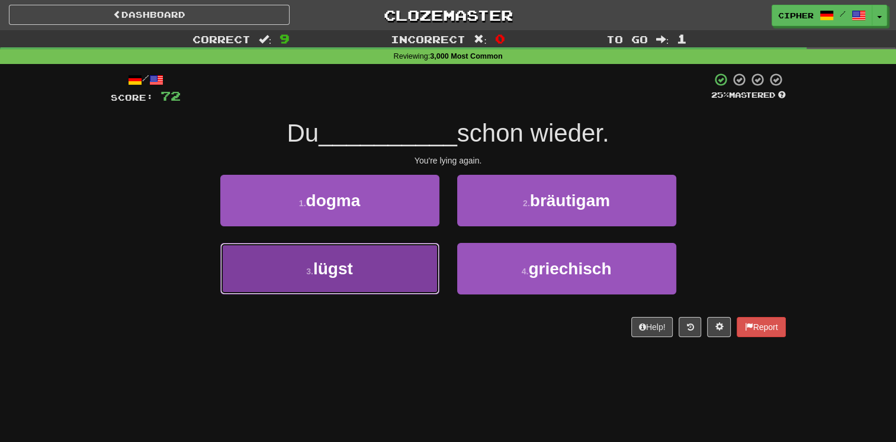
click at [433, 256] on button "3 . lügst" at bounding box center [329, 269] width 219 height 52
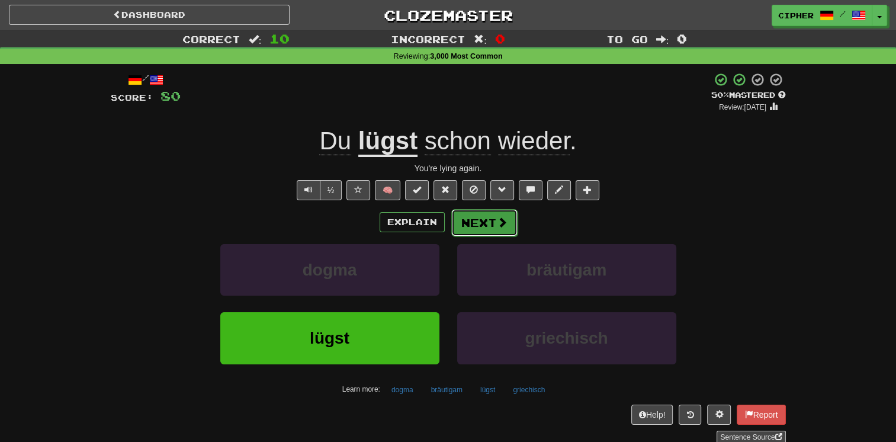
click at [474, 223] on button "Next" at bounding box center [484, 222] width 66 height 27
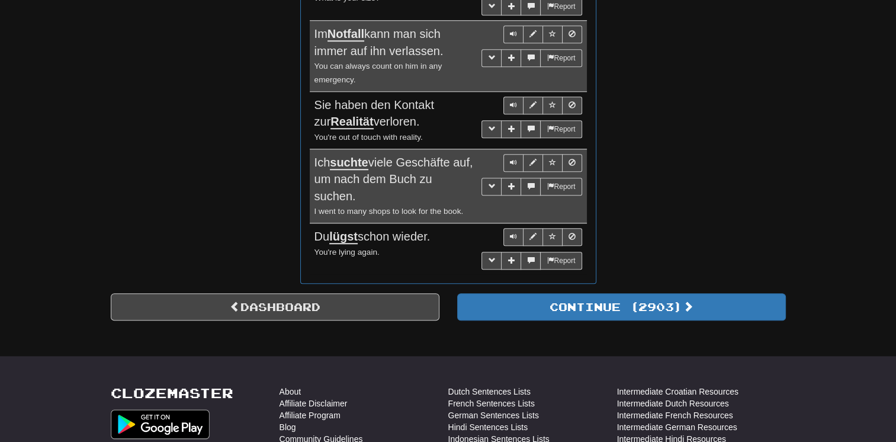
scroll to position [1160, 0]
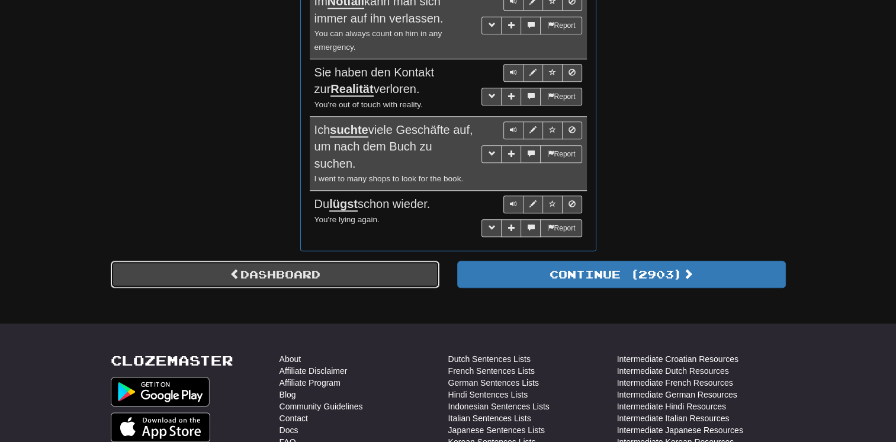
click at [368, 260] on link "Dashboard" at bounding box center [275, 273] width 329 height 27
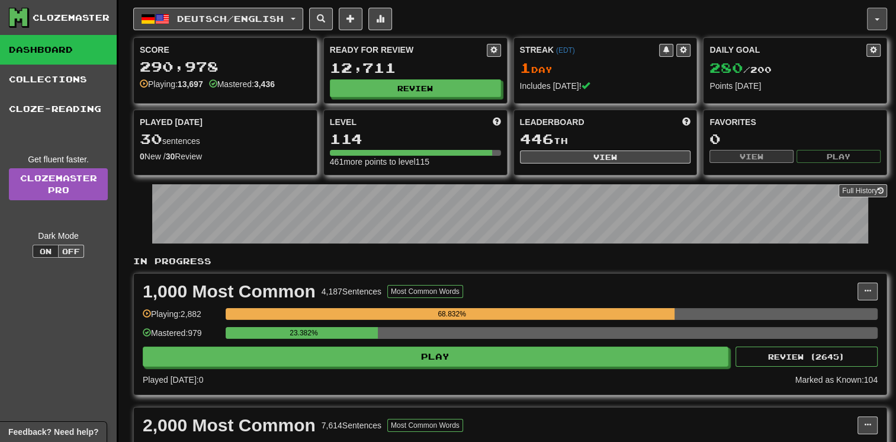
click at [872, 25] on button "button" at bounding box center [877, 19] width 20 height 22
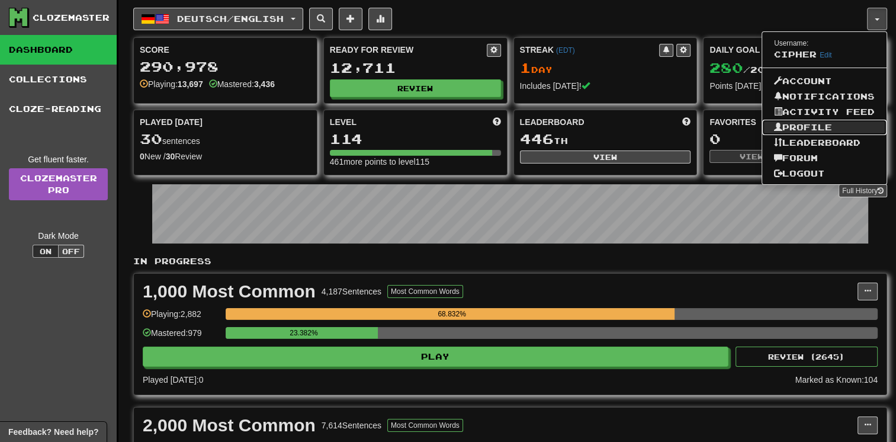
click at [822, 124] on link "Profile" at bounding box center [824, 127] width 124 height 15
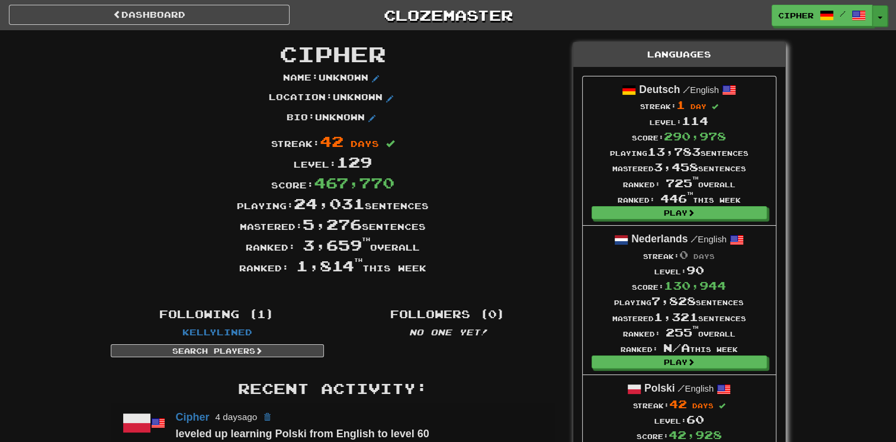
click at [879, 17] on span "button" at bounding box center [879, 18] width 5 height 2
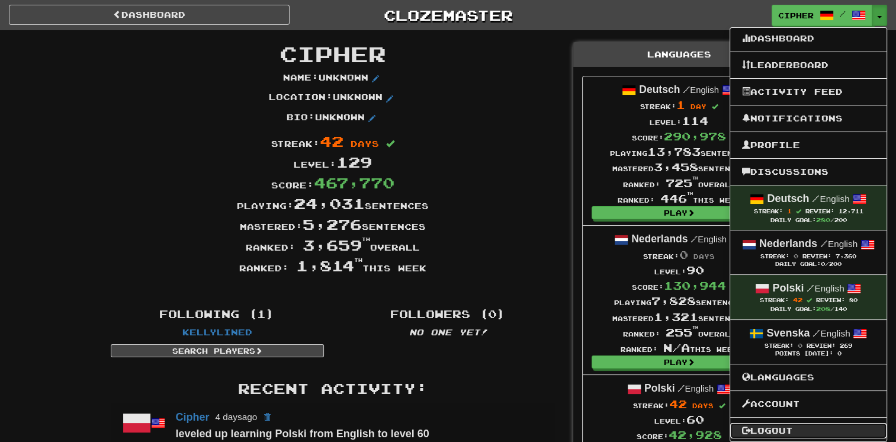
click at [838, 426] on link "Logout" at bounding box center [808, 430] width 156 height 15
